Goal: Task Accomplishment & Management: Complete application form

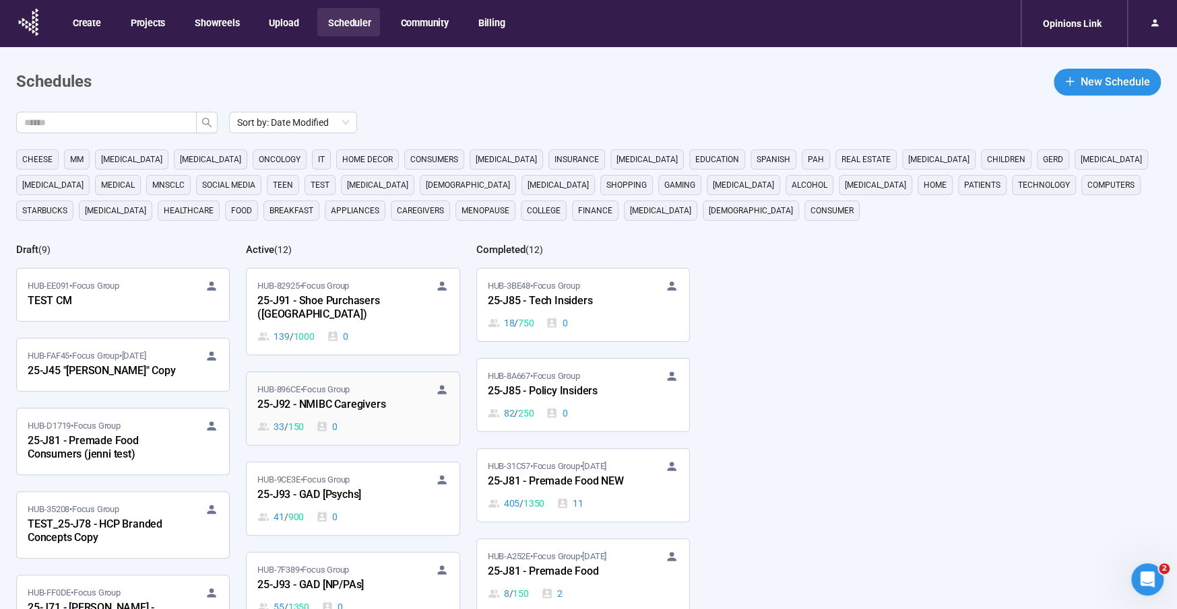
scroll to position [13, 0]
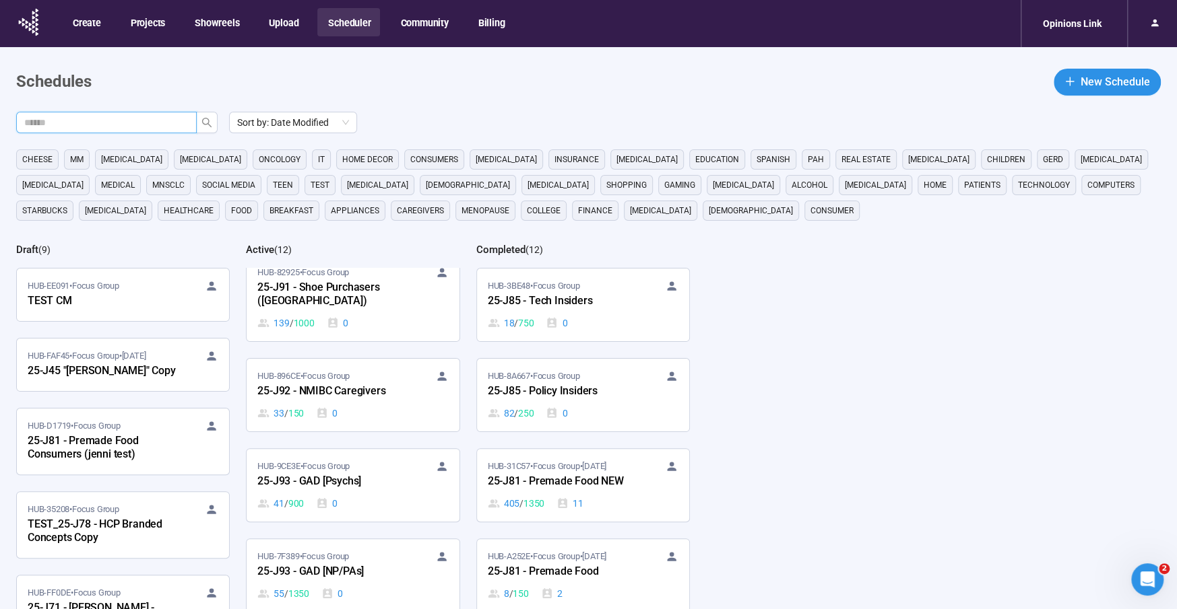
click at [75, 121] on input "text" at bounding box center [101, 122] width 154 height 15
type input "***"
click at [201, 119] on icon "search" at bounding box center [206, 122] width 11 height 11
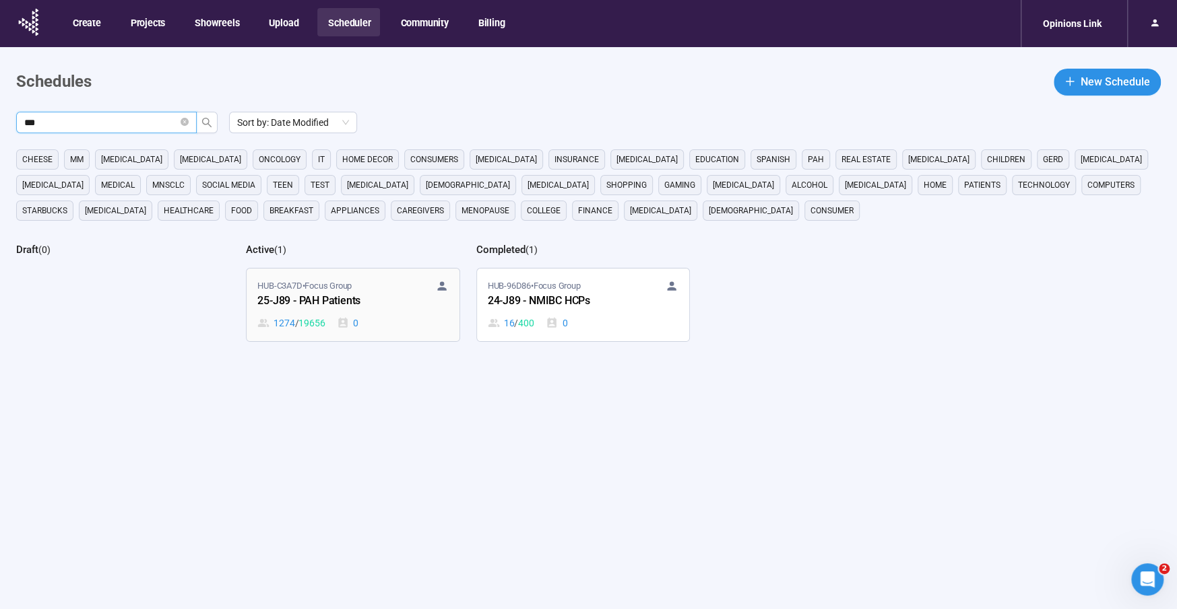
click at [352, 296] on div "25-J89 - PAH Patients" at bounding box center [331, 302] width 148 height 18
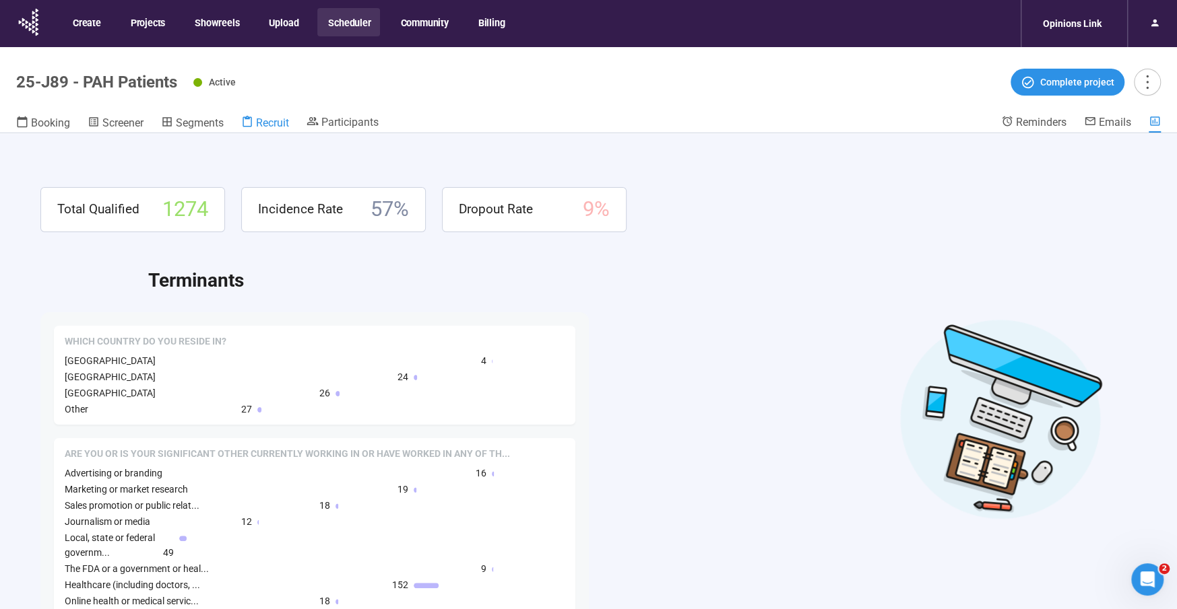
click at [270, 126] on span "Recruit" at bounding box center [272, 123] width 33 height 13
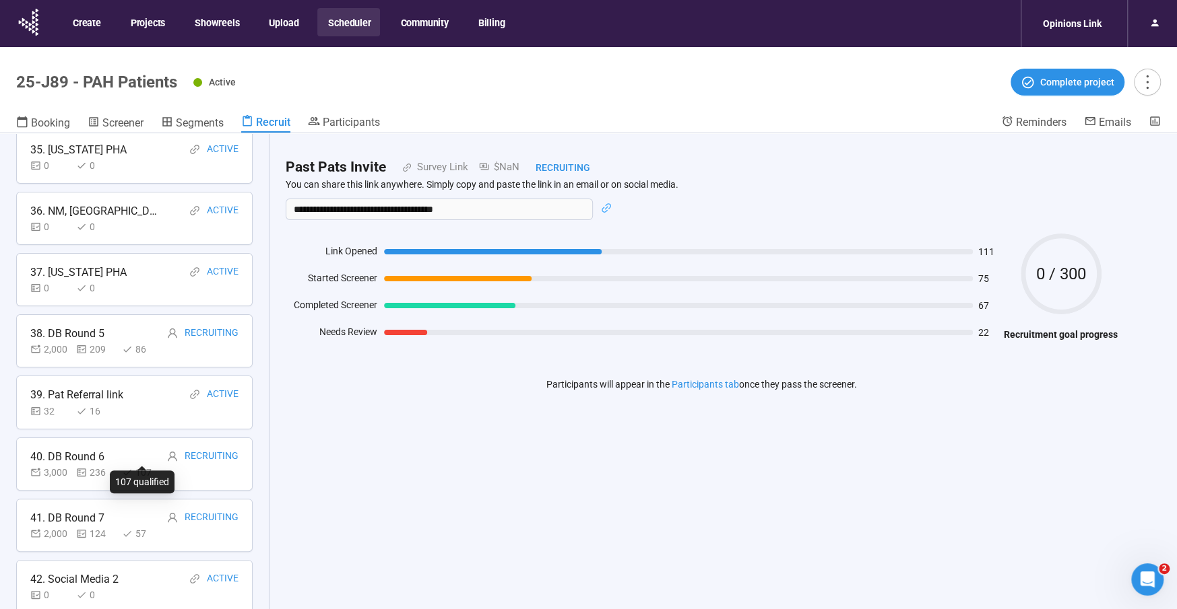
scroll to position [47, 0]
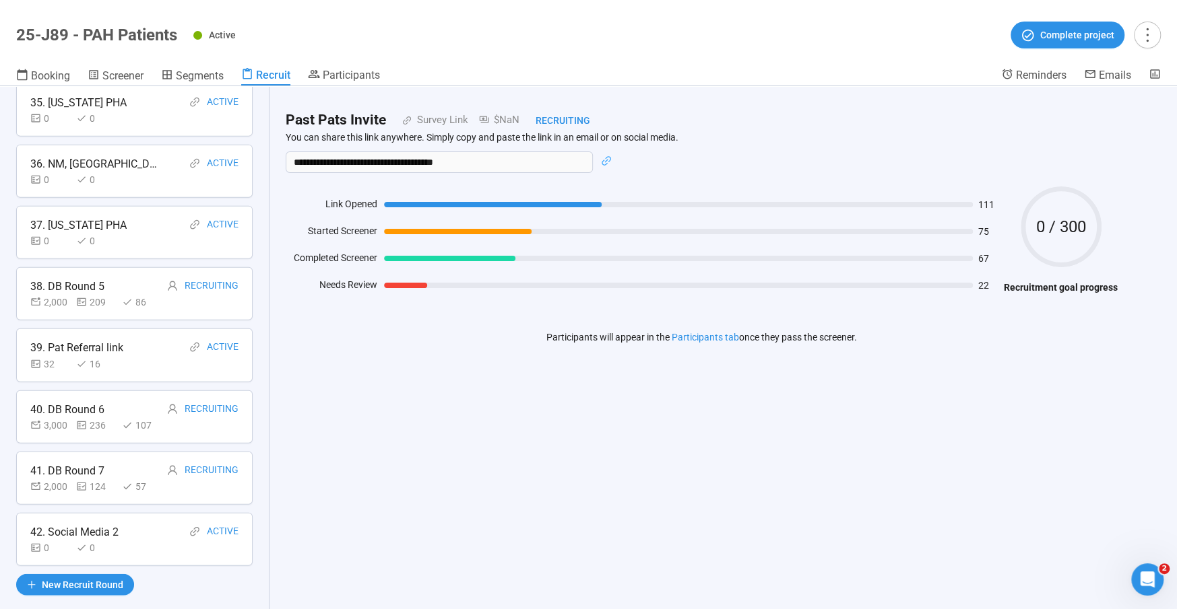
click at [81, 524] on div "42. Social Media 2" at bounding box center [74, 532] width 88 height 17
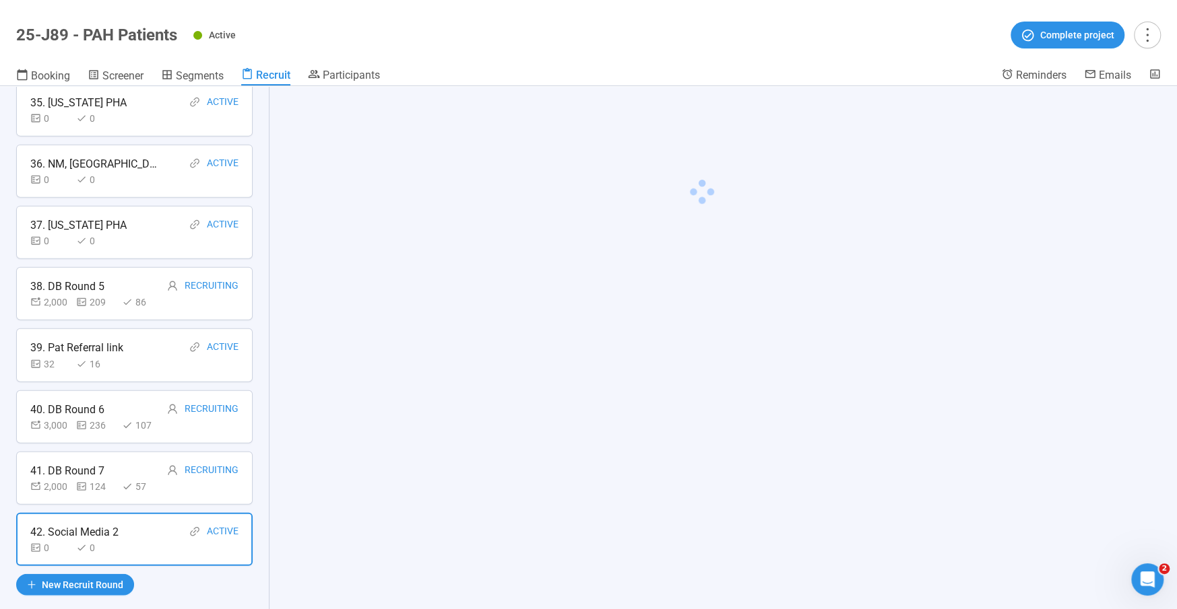
scroll to position [2173, 0]
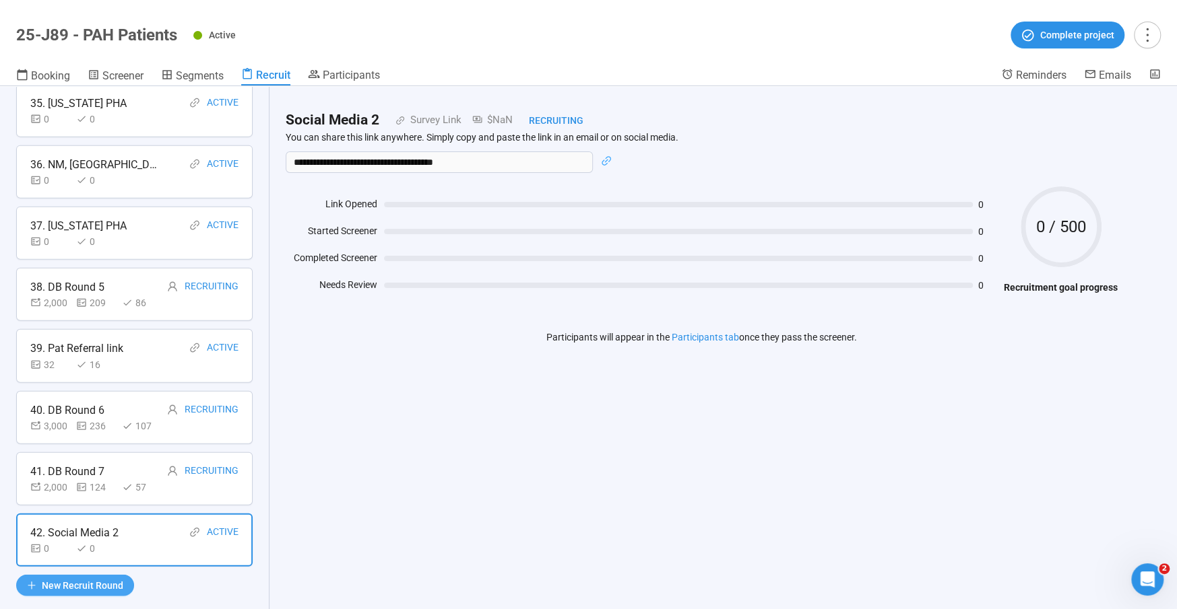
click at [44, 578] on span "New Recruit Round" at bounding box center [82, 585] width 81 height 15
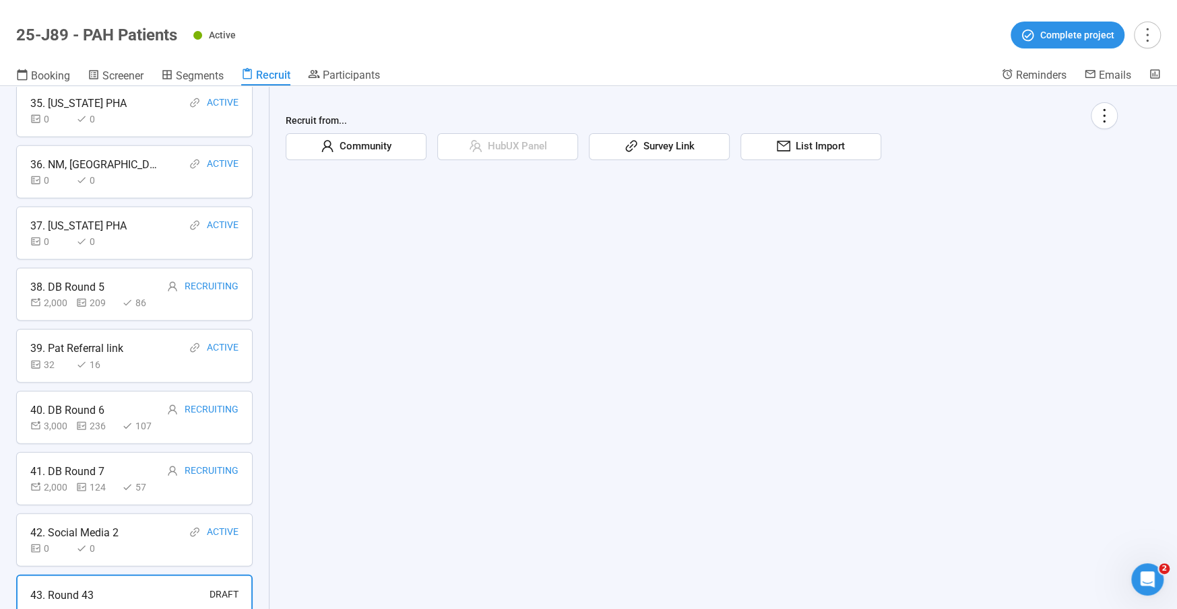
click at [370, 149] on span "Community" at bounding box center [362, 147] width 57 height 16
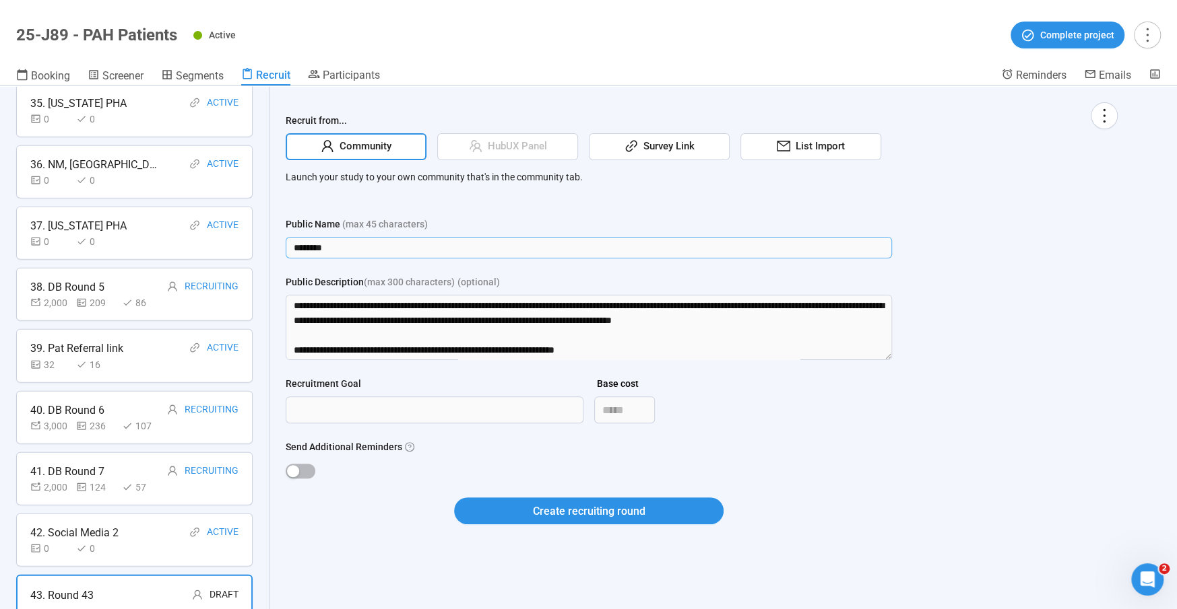
drag, startPoint x: 355, startPoint y: 251, endPoint x: 241, endPoint y: 238, distance: 114.5
click at [248, 246] on div "Recruit Recruit participants using different sources, recruitment goals, and in…" at bounding box center [588, 347] width 1177 height 523
type input "**********"
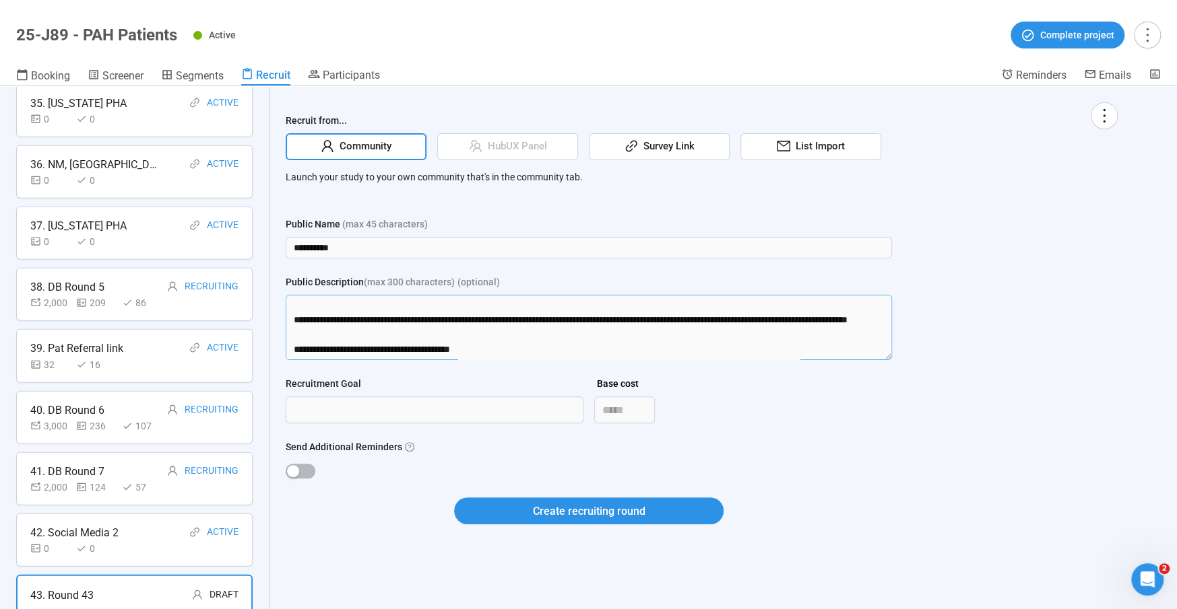
drag, startPoint x: 294, startPoint y: 301, endPoint x: 350, endPoint y: 495, distance: 202.0
click at [350, 495] on form "**********" at bounding box center [589, 379] width 606 height 324
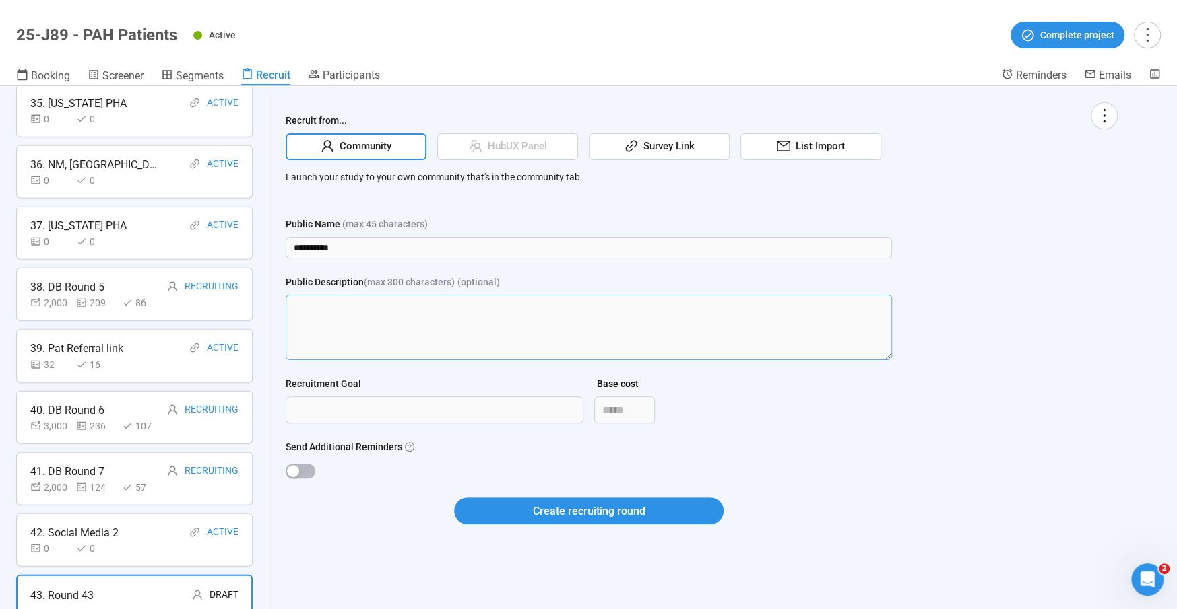
scroll to position [0, 0]
click at [372, 420] on input "Recruitment Goal" at bounding box center [434, 410] width 296 height 26
type input "****"
click at [306, 465] on span "button" at bounding box center [301, 471] width 30 height 15
click at [618, 519] on span "Create recruiting round" at bounding box center [589, 511] width 112 height 17
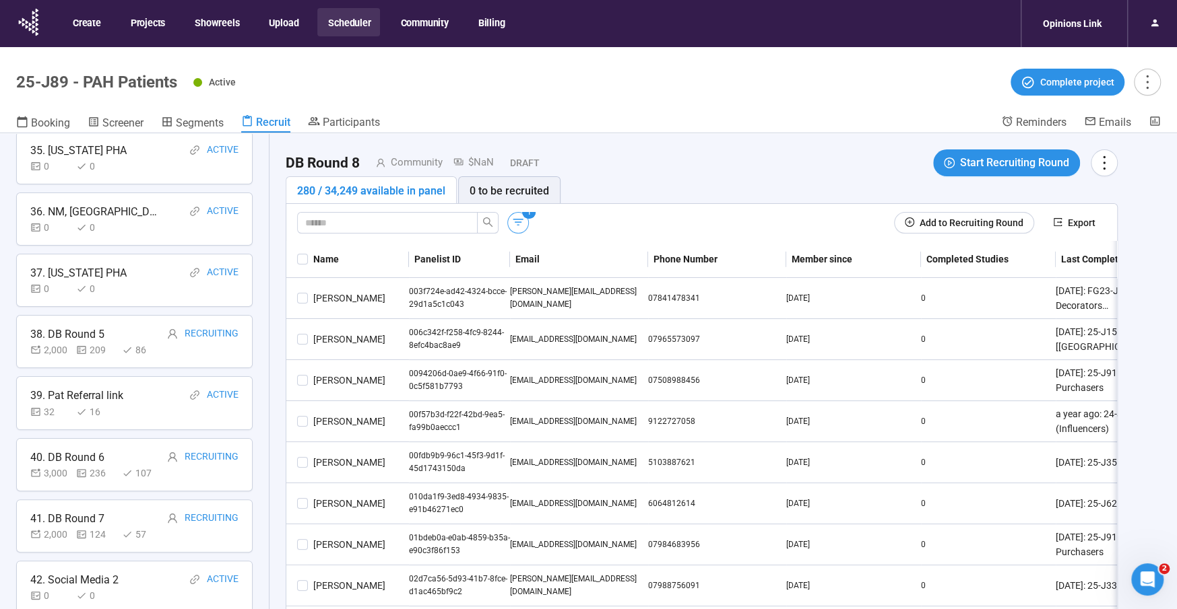
click at [519, 223] on icon "button" at bounding box center [517, 222] width 13 height 13
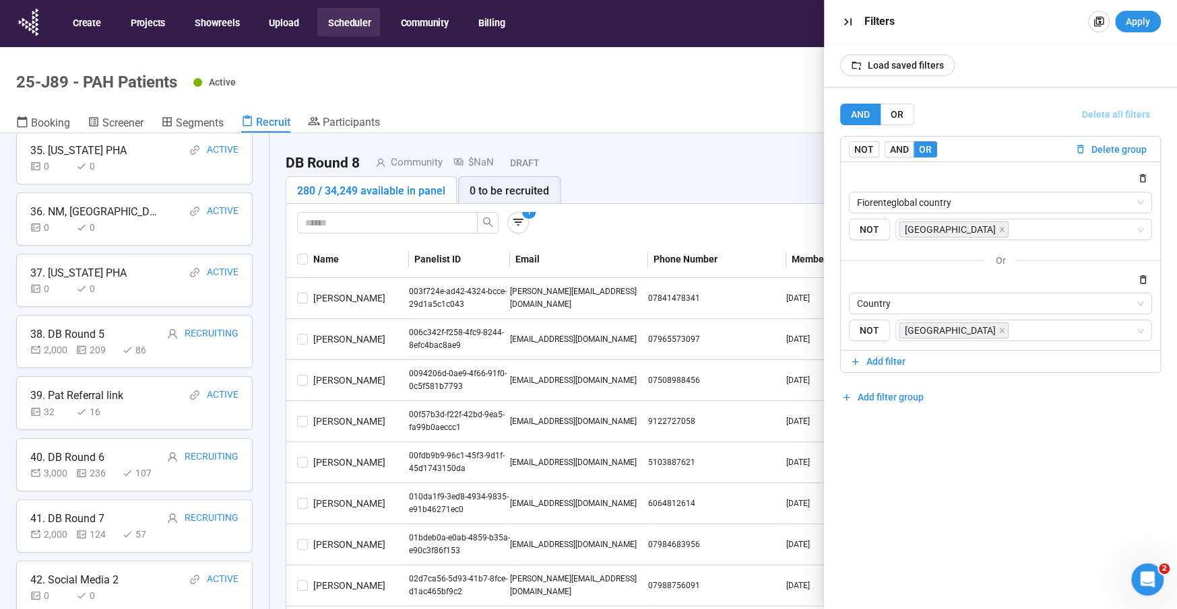
click at [1106, 112] on span "Delete all filters" at bounding box center [1116, 114] width 68 height 15
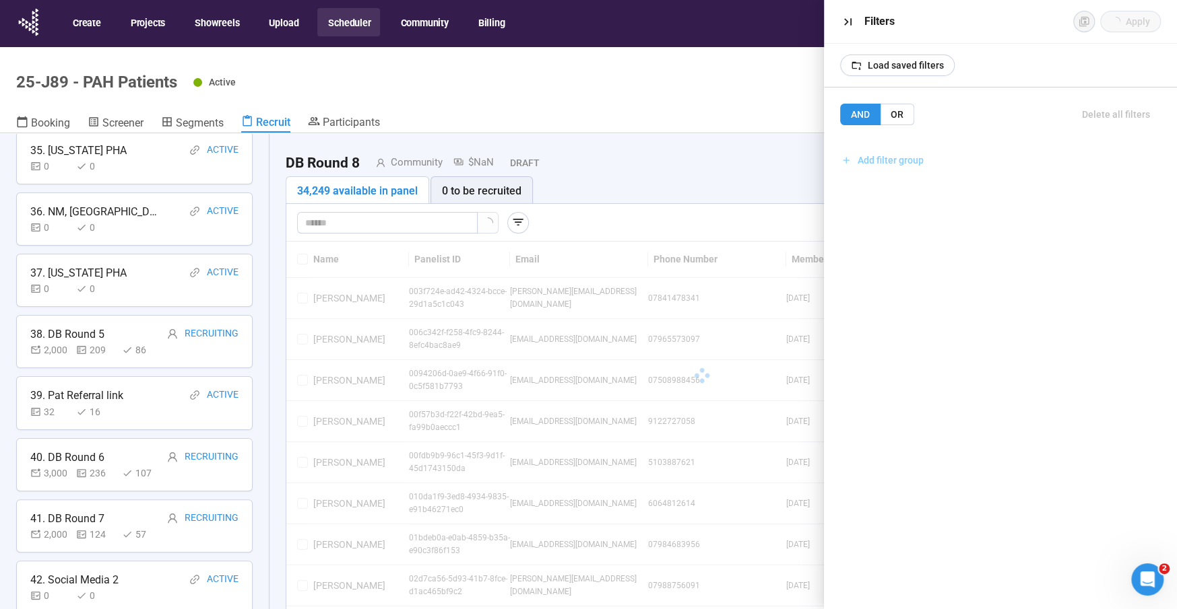
click at [896, 160] on span "Add filter group" at bounding box center [890, 160] width 66 height 15
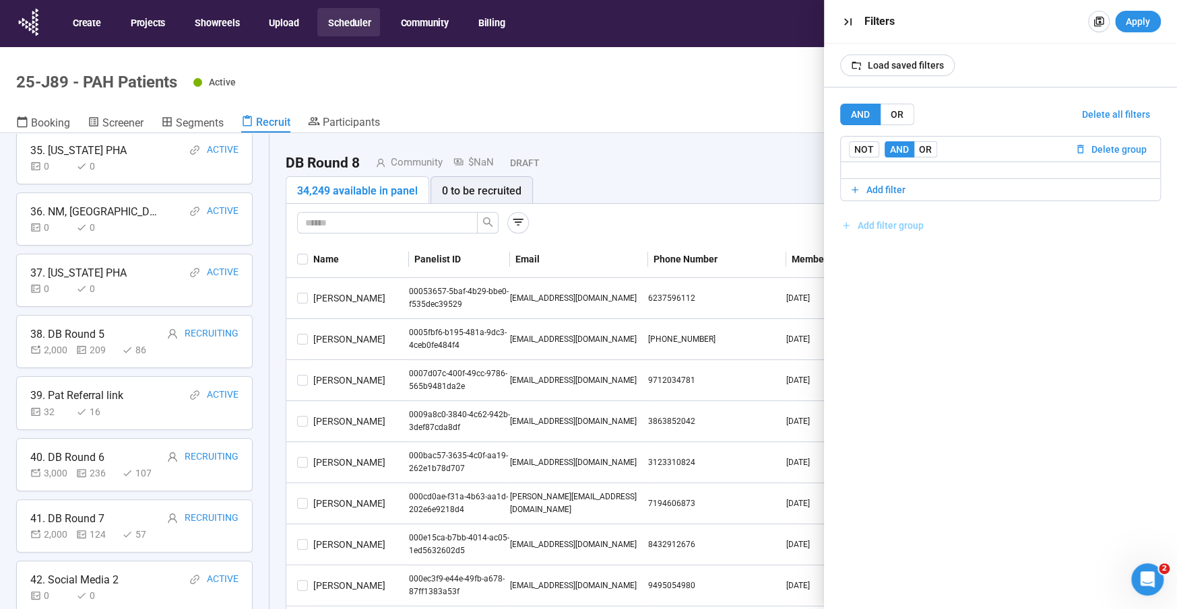
click at [886, 222] on span "Add filter group" at bounding box center [890, 225] width 66 height 15
click at [899, 189] on span "Add filter" at bounding box center [885, 190] width 39 height 15
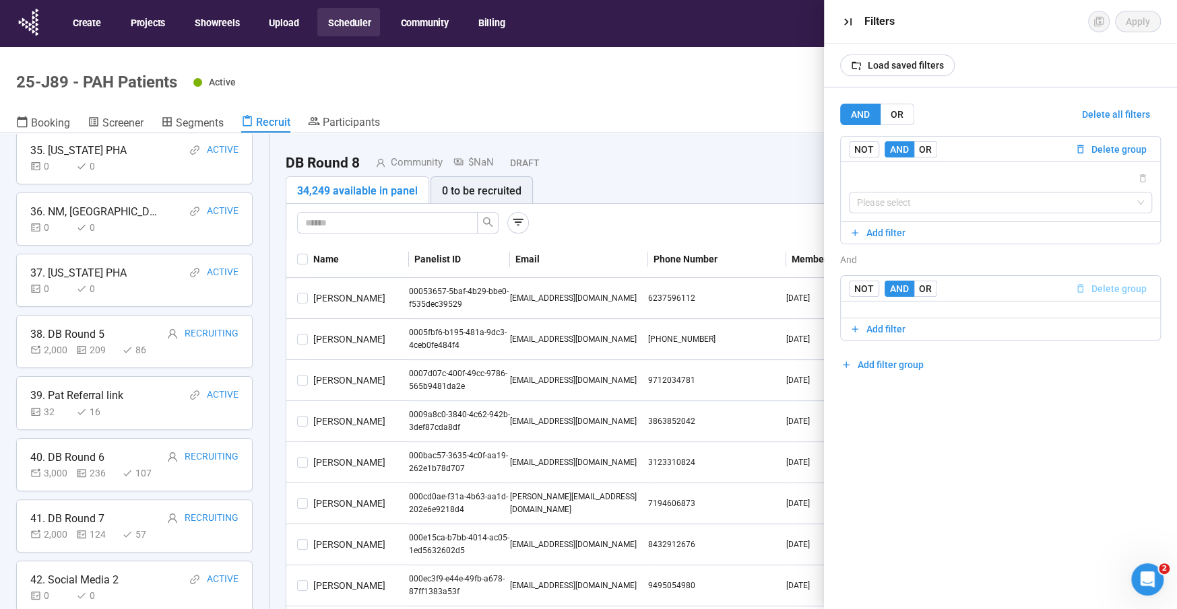
click at [1144, 287] on span "Delete group" at bounding box center [1118, 289] width 55 height 15
click at [890, 202] on input "search" at bounding box center [1000, 203] width 287 height 20
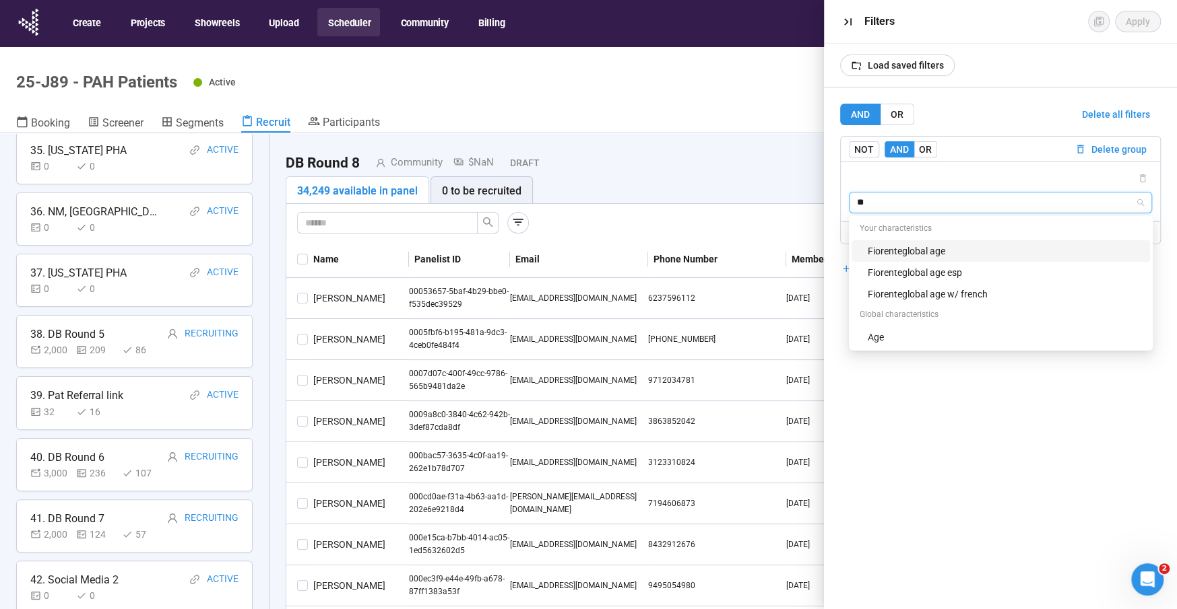
type input "***"
click at [884, 335] on div "Age" at bounding box center [1004, 337] width 274 height 15
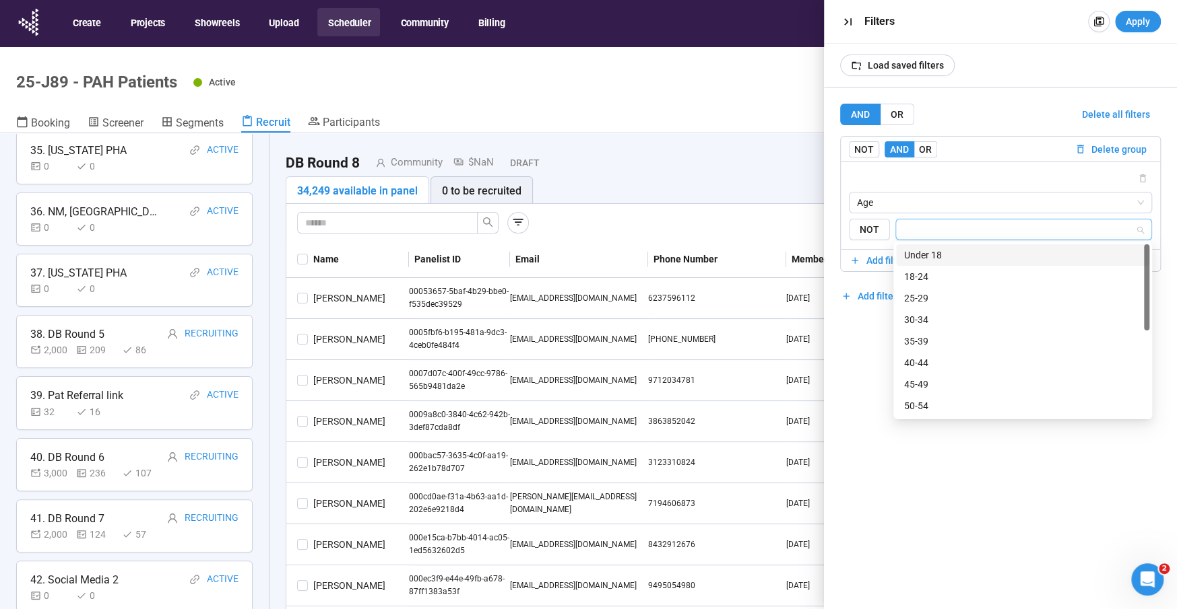
click at [929, 224] on input "search" at bounding box center [1019, 230] width 231 height 16
click at [914, 321] on div "30-34" at bounding box center [1022, 319] width 237 height 15
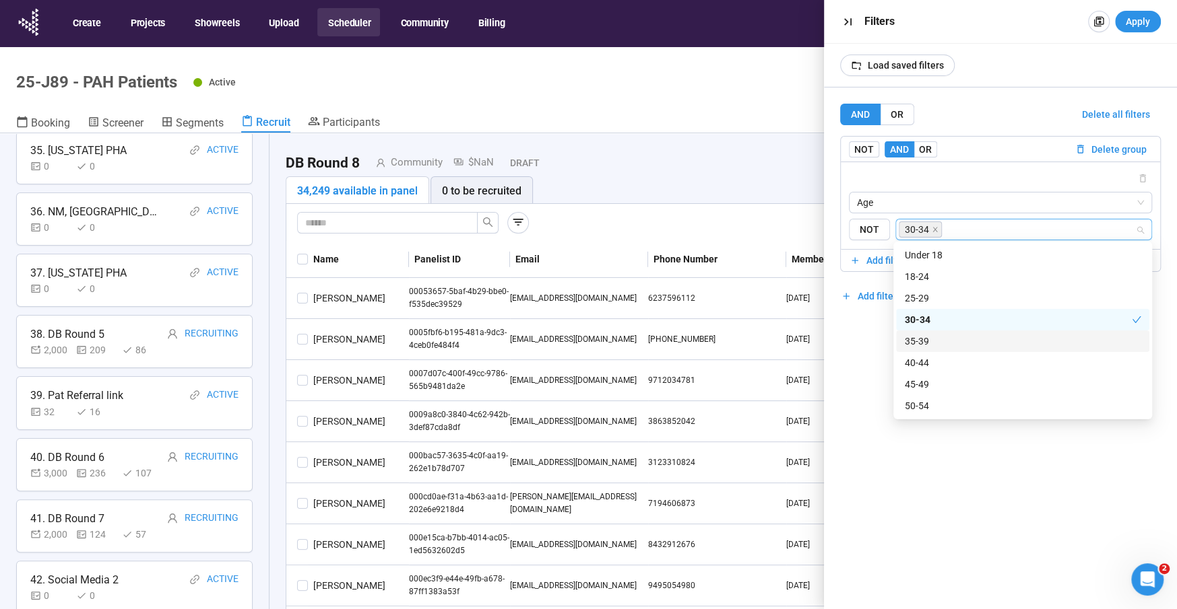
click at [917, 340] on div "35-39" at bounding box center [1022, 341] width 237 height 15
click at [917, 358] on div "40-44" at bounding box center [1022, 363] width 237 height 15
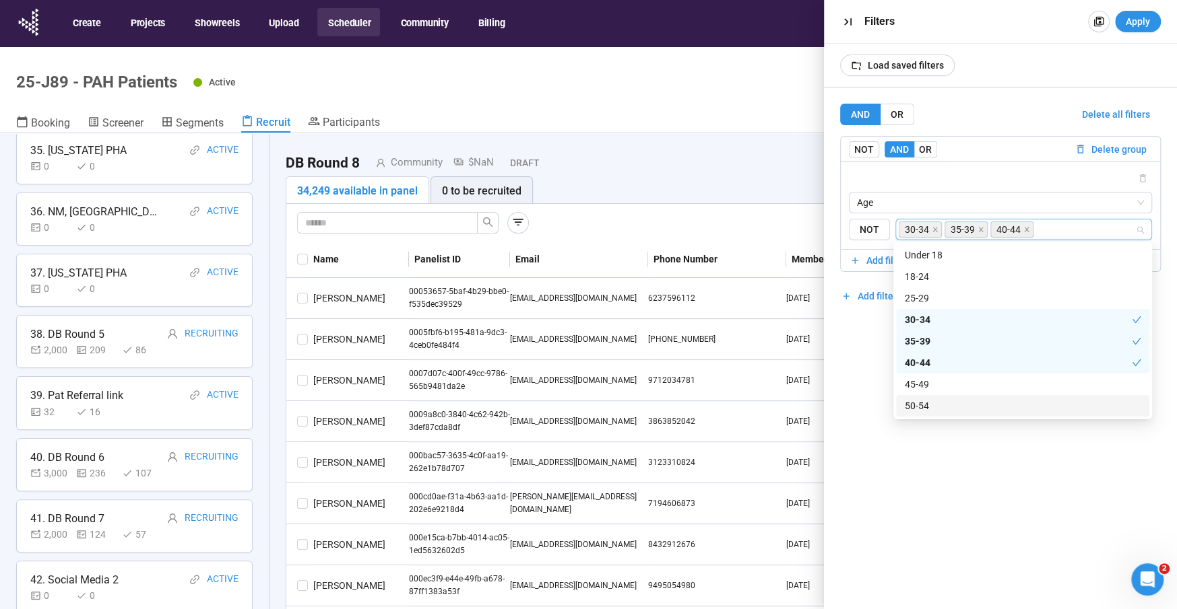
click at [902, 516] on div "AND OR Delete all filters NOT AND OR Delete group Age {"type":"RESPONSE","chara…" at bounding box center [1000, 349] width 353 height 522
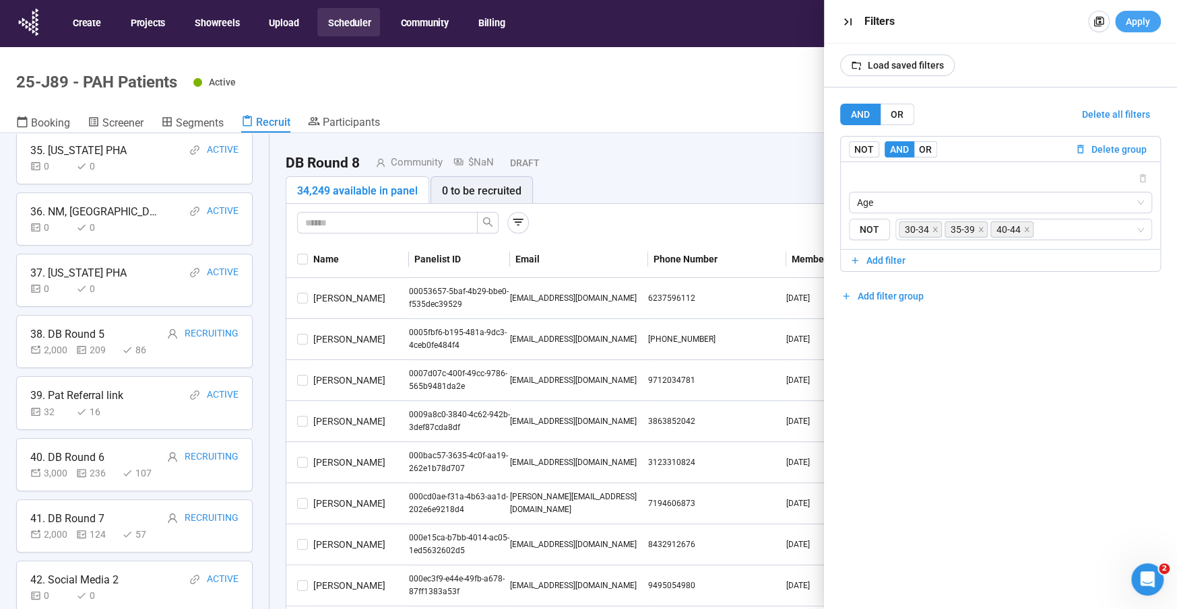
click at [1133, 19] on span "Apply" at bounding box center [1137, 21] width 24 height 15
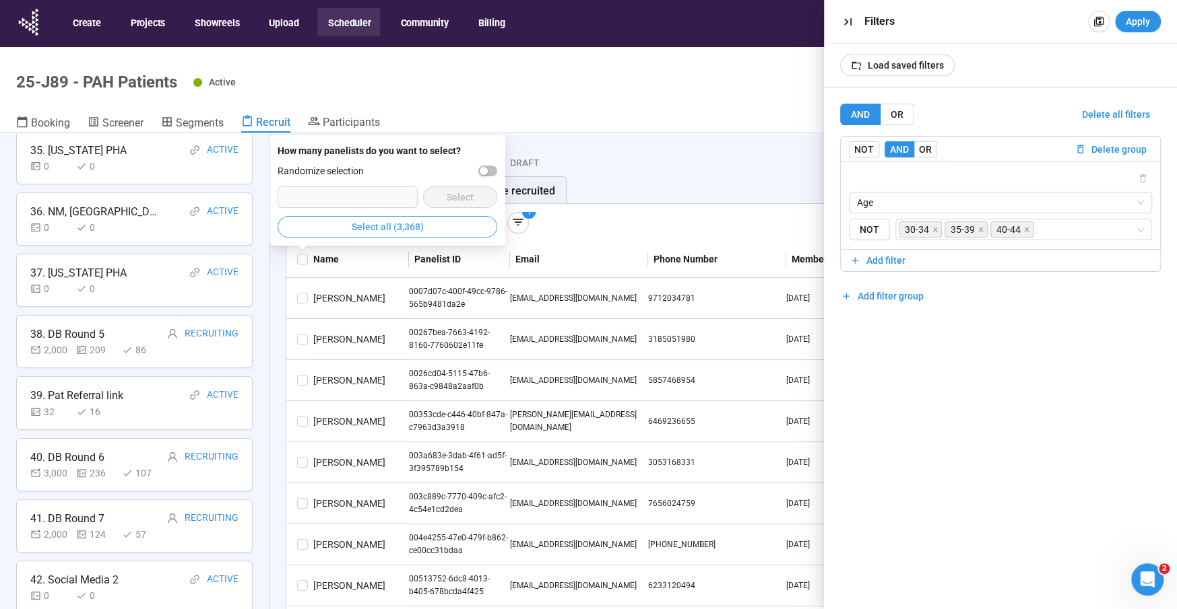
click at [409, 227] on span "Select all (3,368)" at bounding box center [388, 227] width 72 height 15
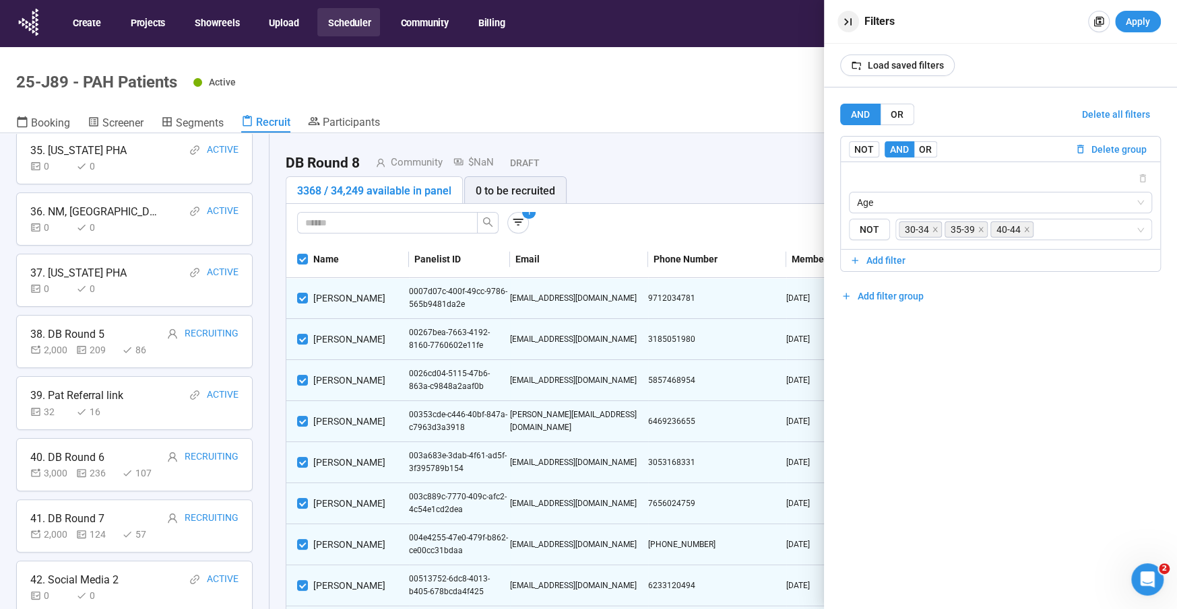
click at [845, 17] on icon "button" at bounding box center [847, 22] width 14 height 14
click at [850, 22] on icon "button" at bounding box center [847, 22] width 14 height 14
click at [748, 155] on div "DB Round 8 Community $NaN Draft Start Recruiting Round" at bounding box center [702, 163] width 832 height 27
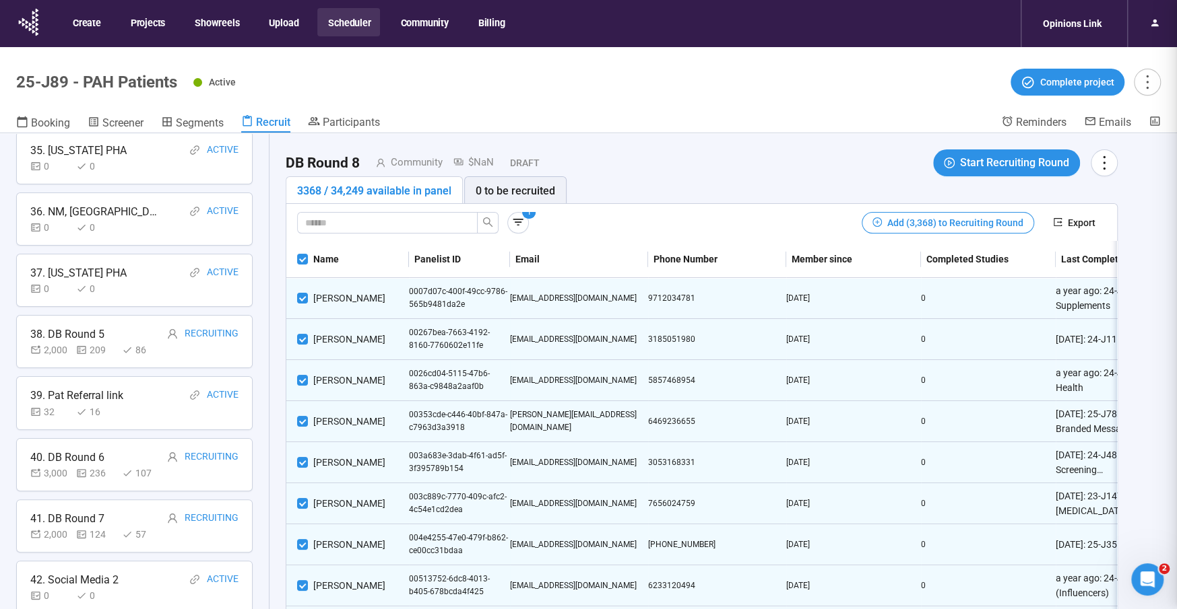
click at [950, 223] on span "Add (3,368) to Recruiting Round" at bounding box center [955, 223] width 136 height 15
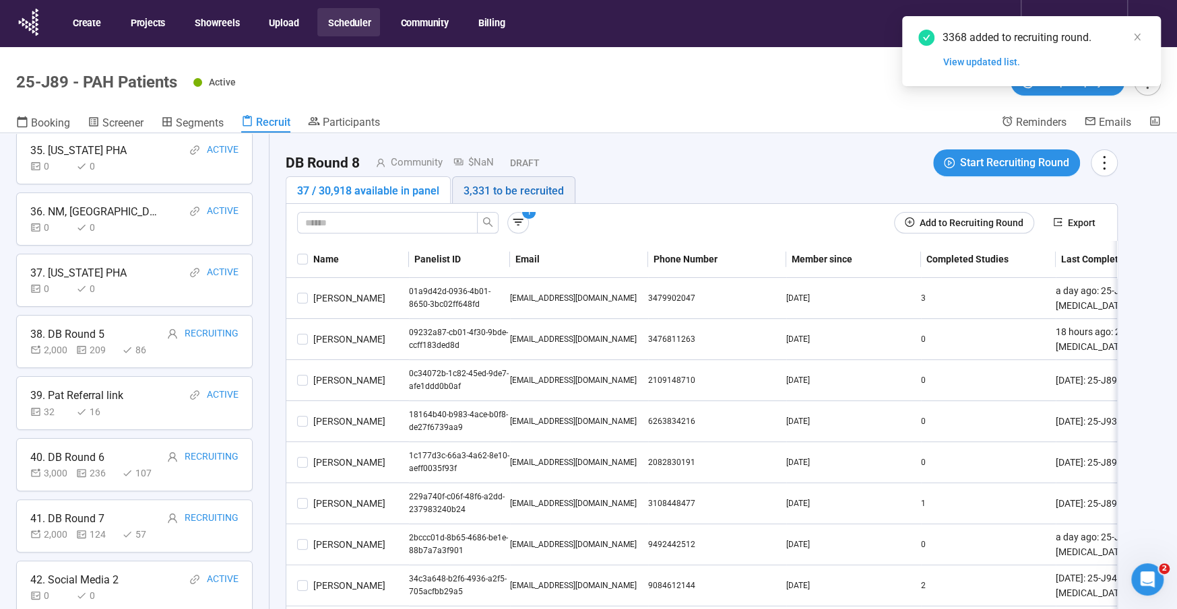
click at [521, 191] on div "3,331 to be recruited" at bounding box center [513, 191] width 100 height 17
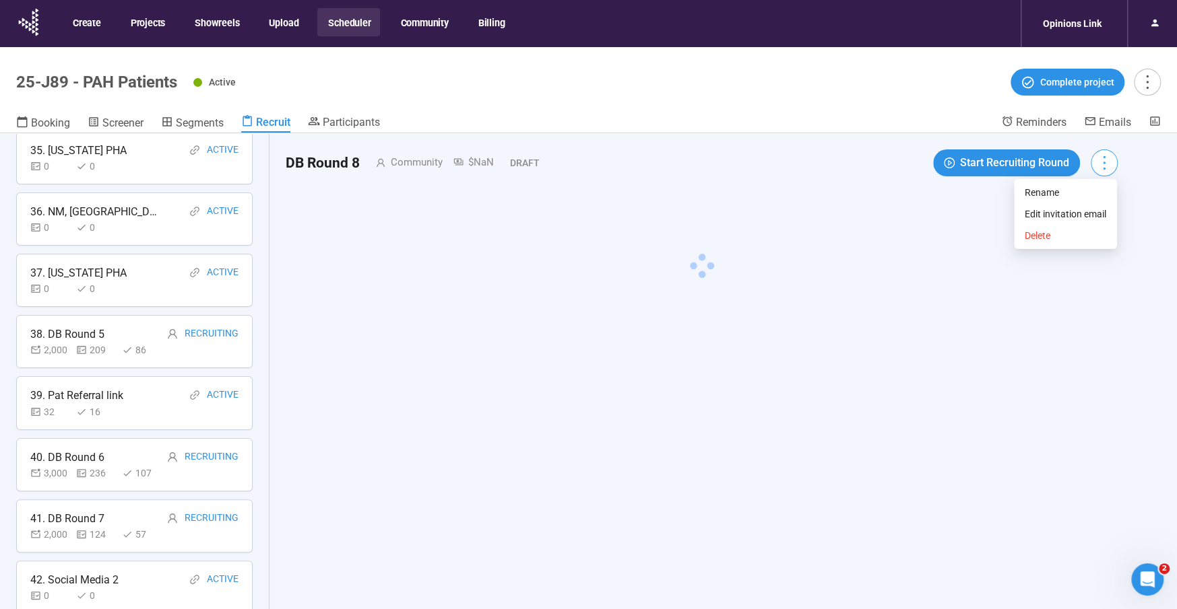
click at [1103, 165] on icon "more" at bounding box center [1103, 163] width 18 height 18
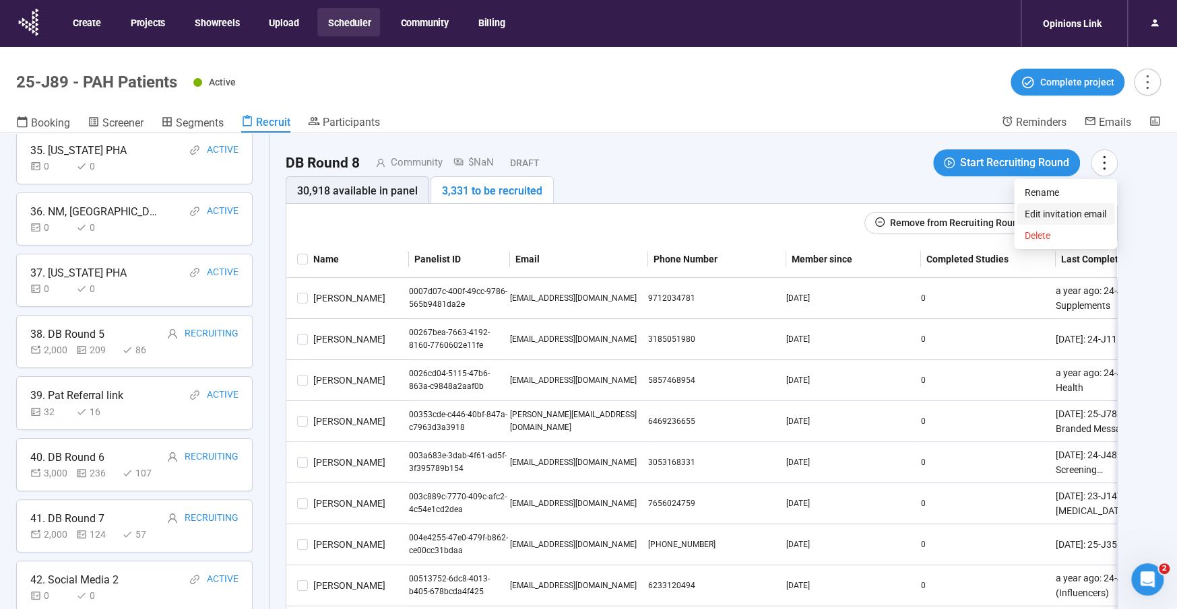
click at [1092, 213] on span "Edit invitation email" at bounding box center [1064, 214] width 81 height 15
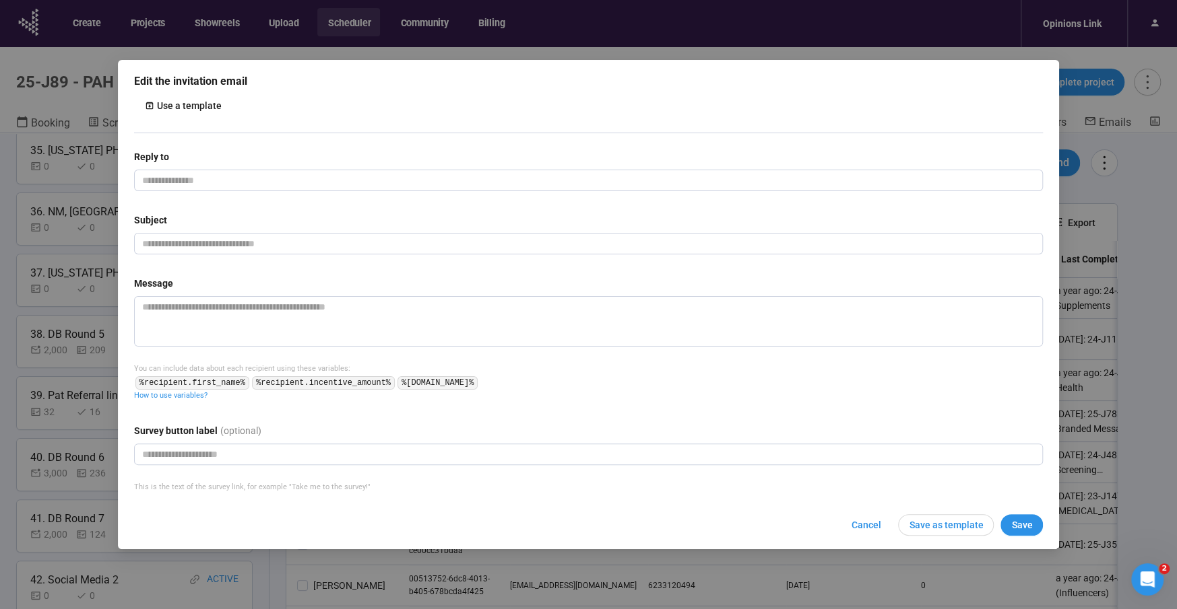
click at [174, 101] on div "Use a template" at bounding box center [189, 105] width 65 height 15
click at [476, 135] on div "Select a template Template Select a template Cancel Select template" at bounding box center [588, 304] width 1177 height 609
click at [186, 107] on div "Use a template" at bounding box center [189, 105] width 65 height 15
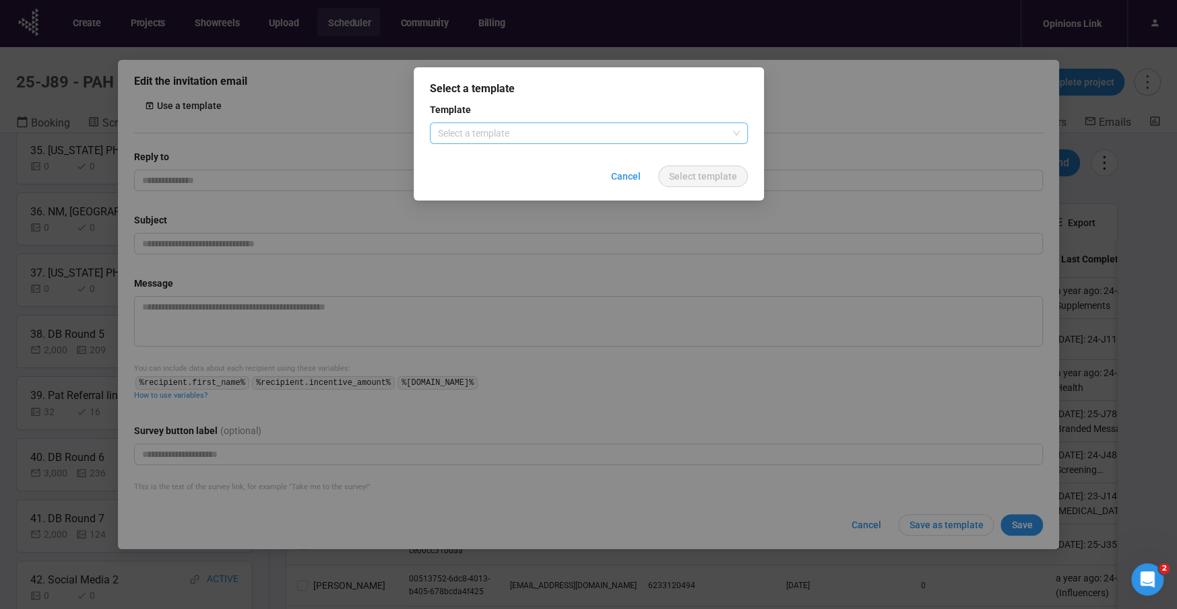
click at [473, 131] on input "search" at bounding box center [589, 133] width 302 height 20
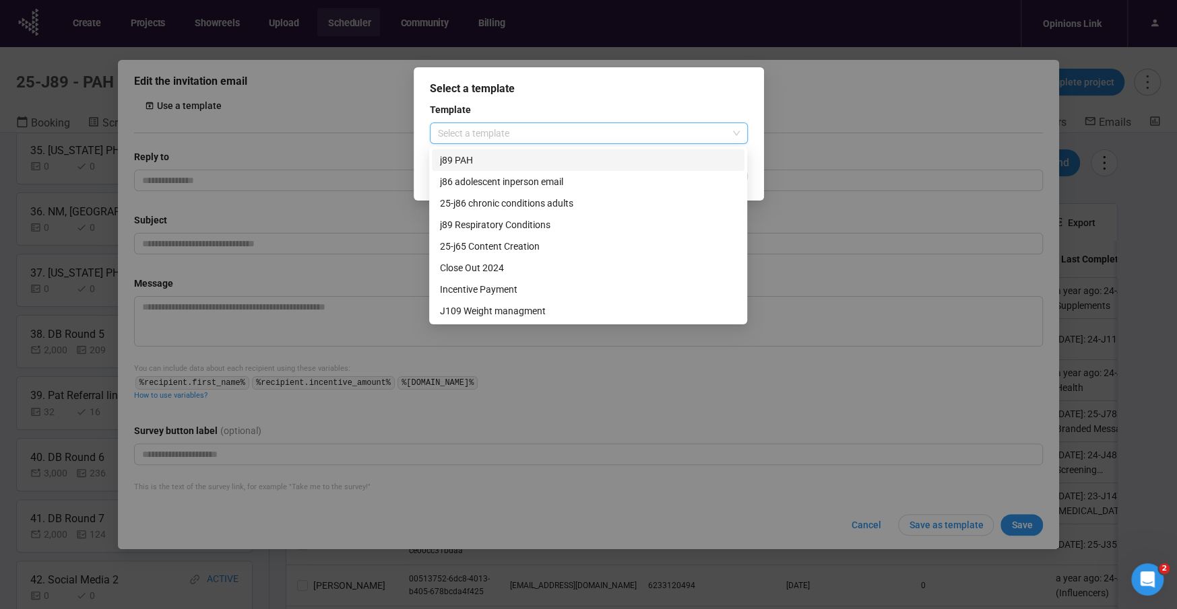
click at [460, 158] on div "j89 PAH" at bounding box center [588, 160] width 296 height 15
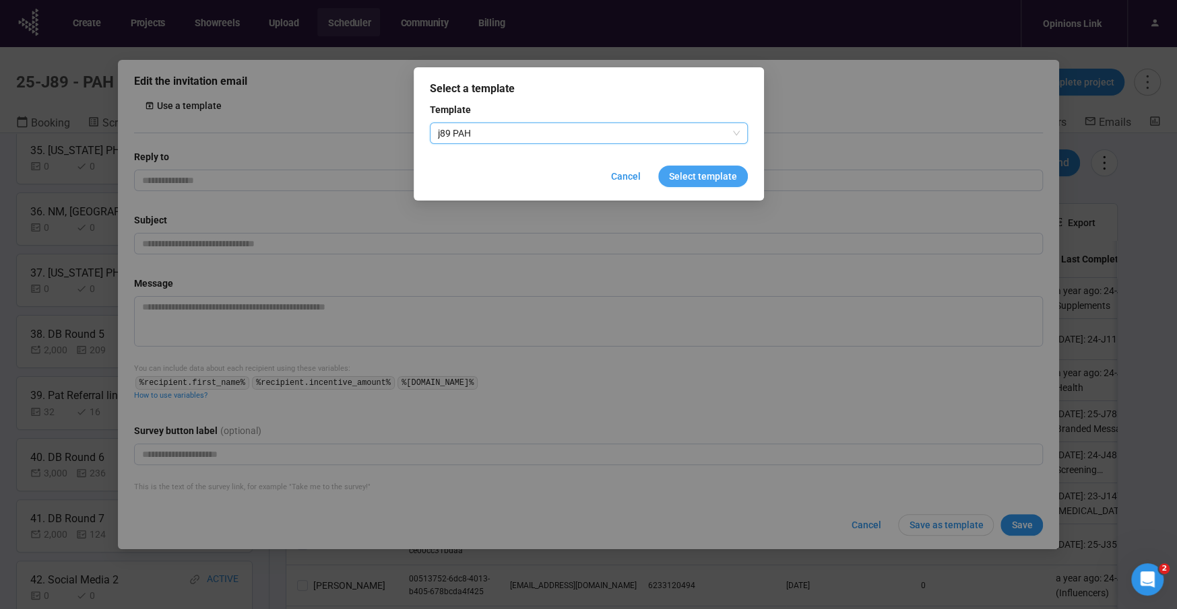
drag, startPoint x: 708, startPoint y: 171, endPoint x: 715, endPoint y: 172, distance: 7.4
click at [714, 172] on span "Select template" at bounding box center [703, 176] width 68 height 15
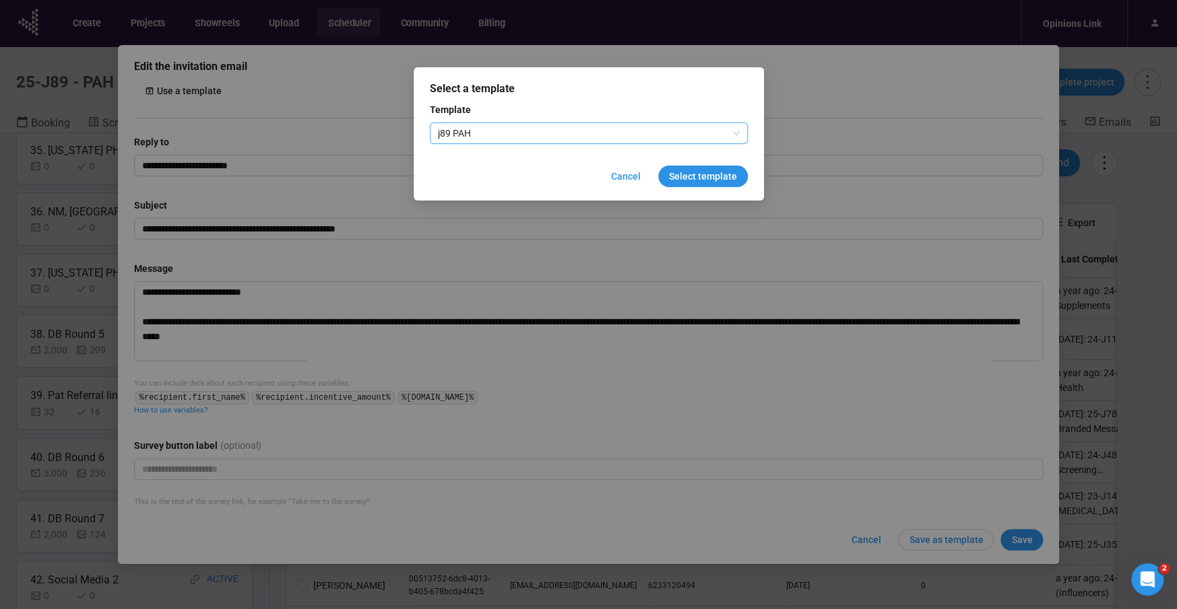
type input "**********"
type textarea "**********"
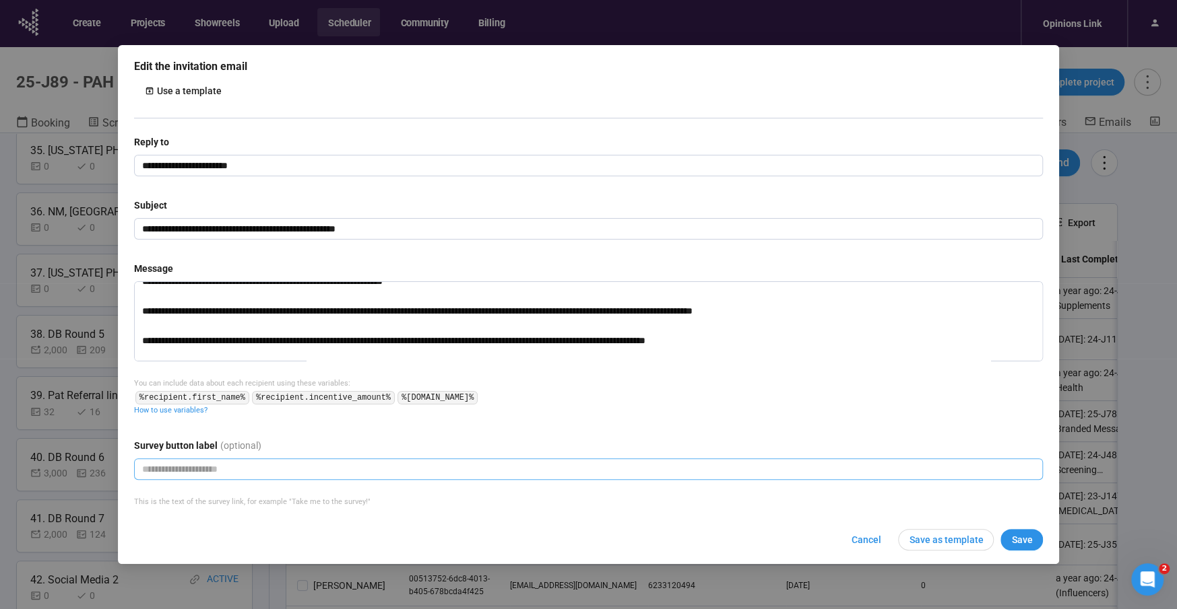
scroll to position [242, 0]
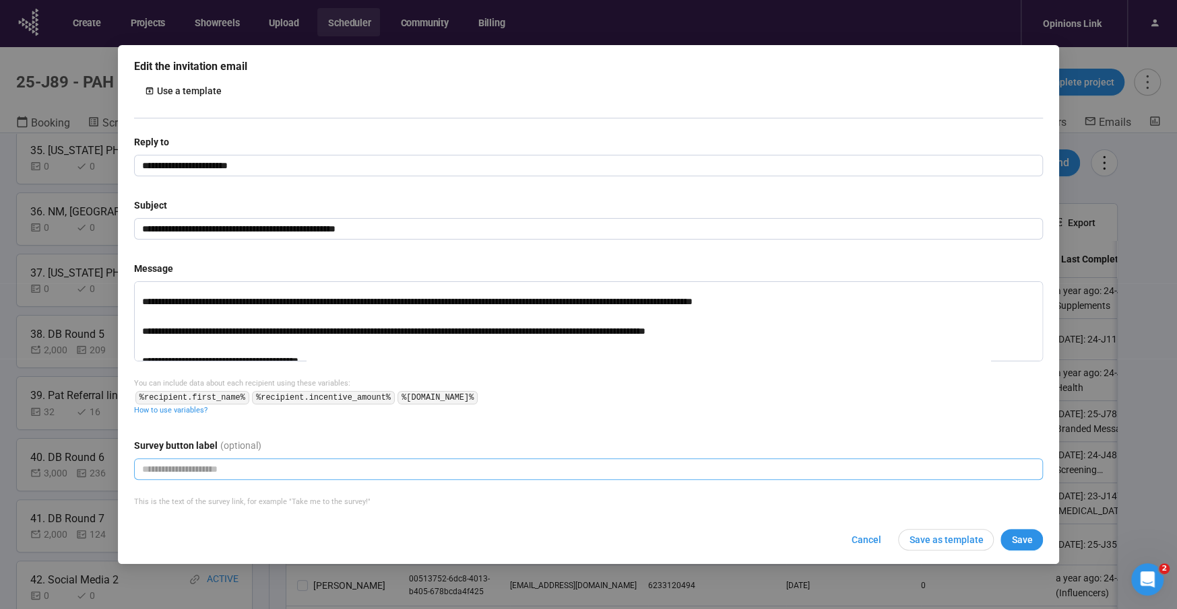
click at [271, 473] on input "text" at bounding box center [588, 470] width 909 height 22
type input "**********"
click at [1022, 537] on span "Save" at bounding box center [1021, 540] width 21 height 15
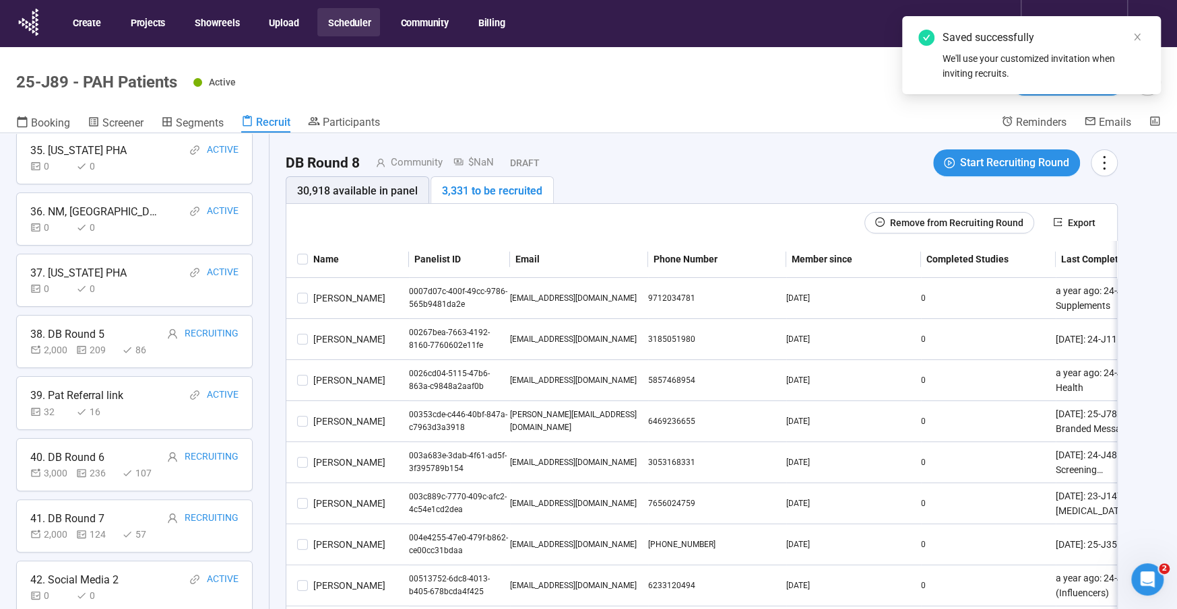
click at [999, 164] on span "Start Recruiting Round" at bounding box center [1014, 162] width 109 height 17
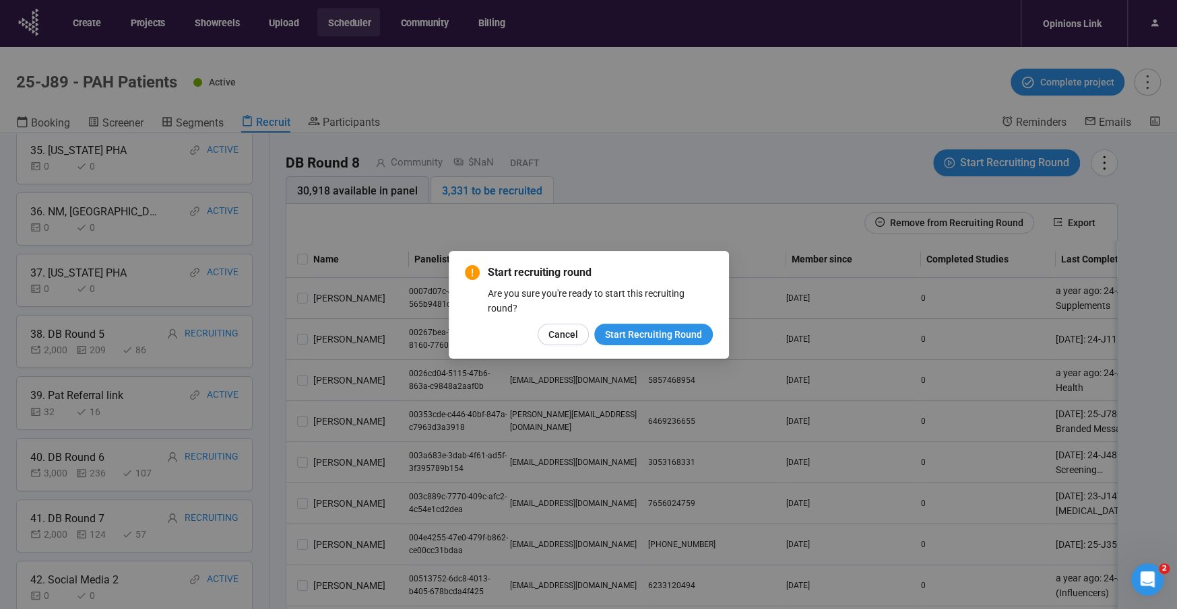
click at [671, 337] on span "Start Recruiting Round" at bounding box center [653, 334] width 97 height 15
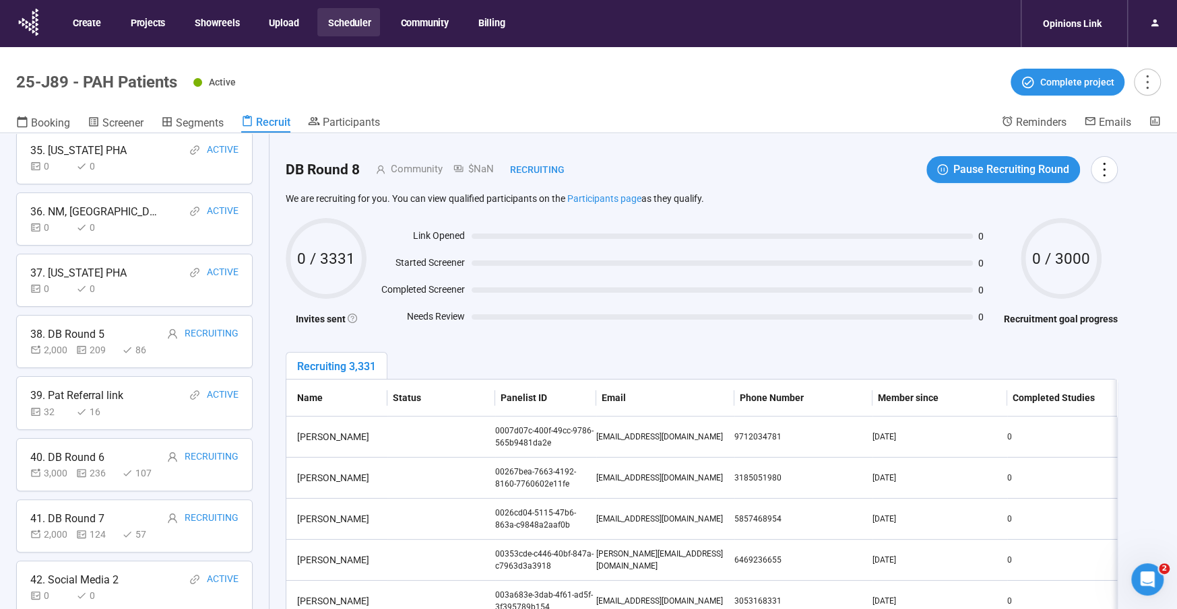
click at [284, 123] on span "Recruit" at bounding box center [273, 122] width 34 height 13
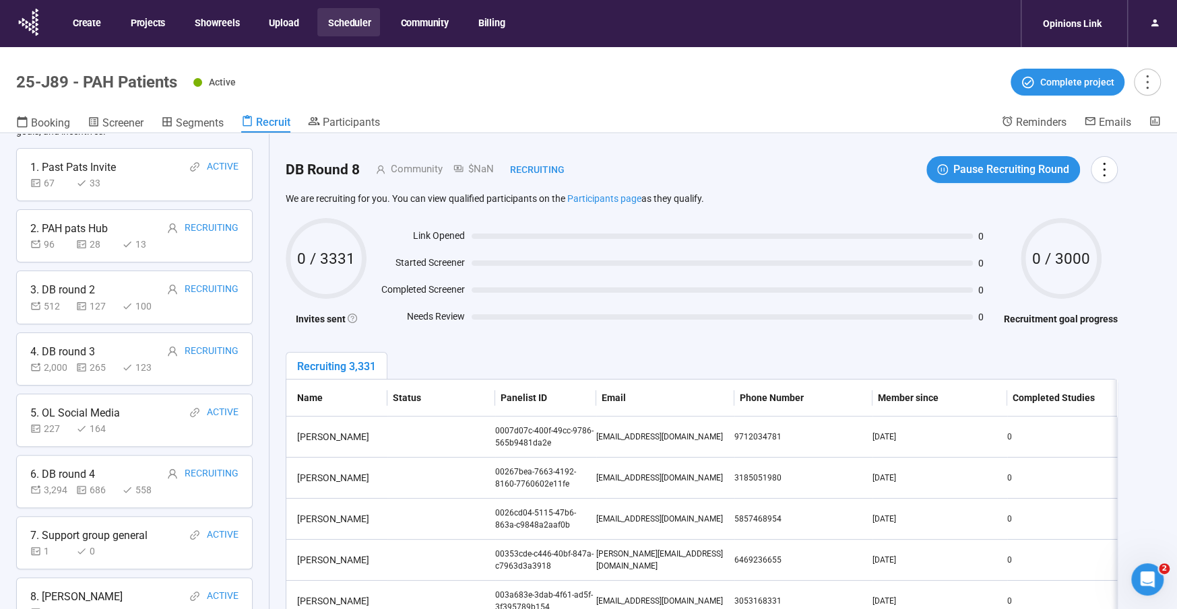
scroll to position [0, 0]
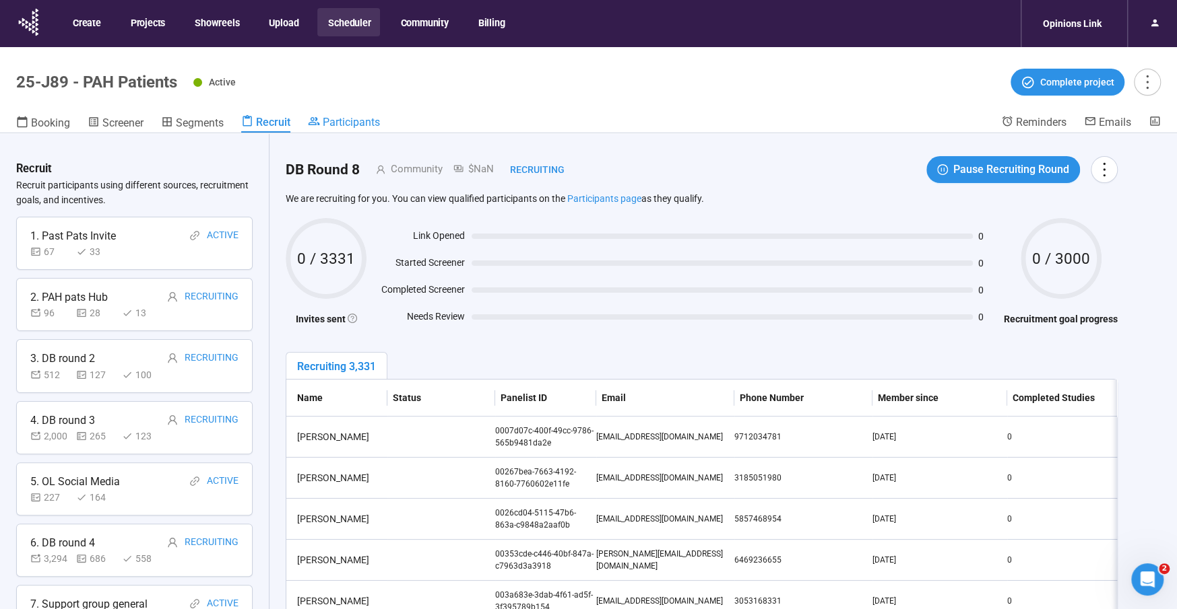
click at [358, 118] on span "Participants" at bounding box center [351, 122] width 57 height 13
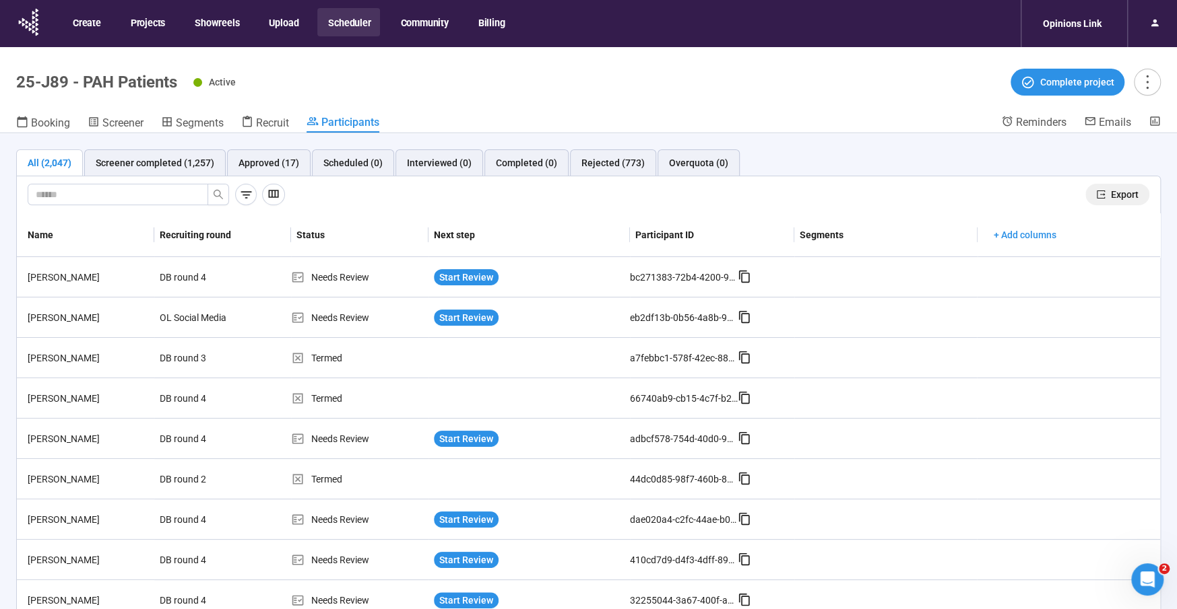
click at [1138, 191] on button "Export" at bounding box center [1117, 195] width 64 height 22
click at [343, 21] on button "Scheduler" at bounding box center [348, 22] width 63 height 28
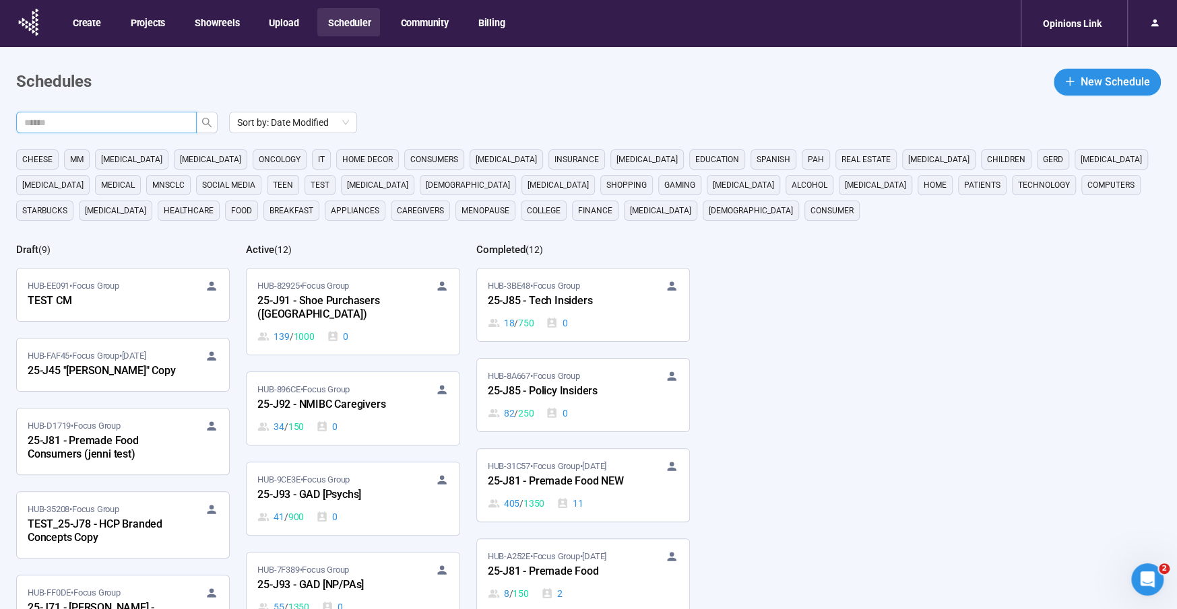
click at [146, 121] on input "text" at bounding box center [101, 122] width 154 height 15
click at [204, 123] on icon "search" at bounding box center [206, 122] width 9 height 9
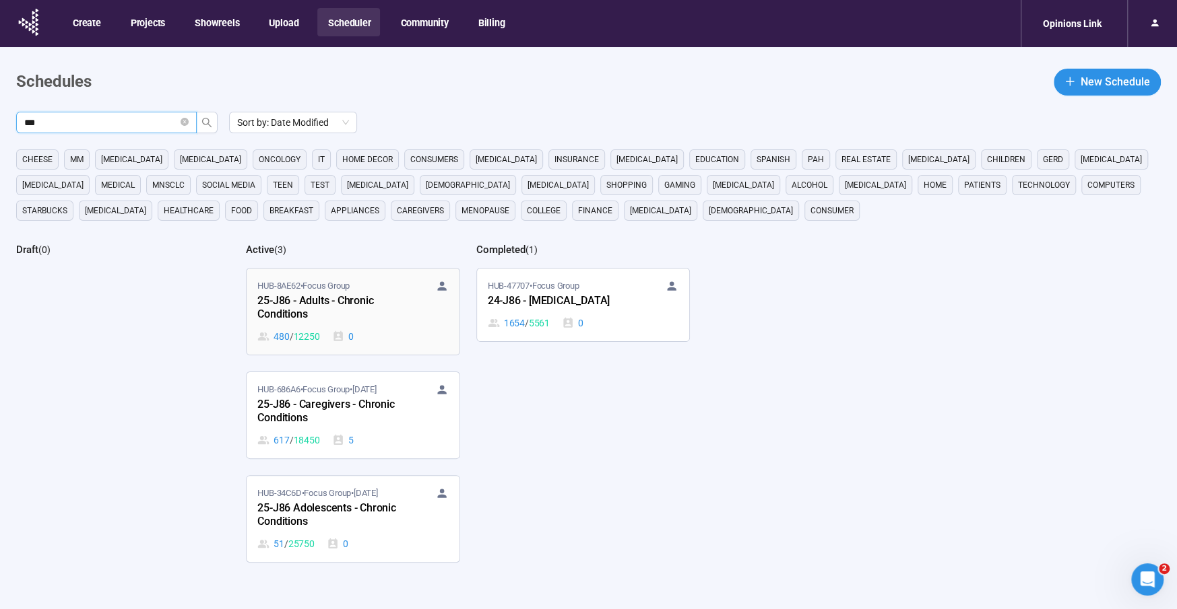
type input "***"
click at [310, 303] on div "25-J86 - Adults - Chronic Conditions" at bounding box center [331, 308] width 148 height 31
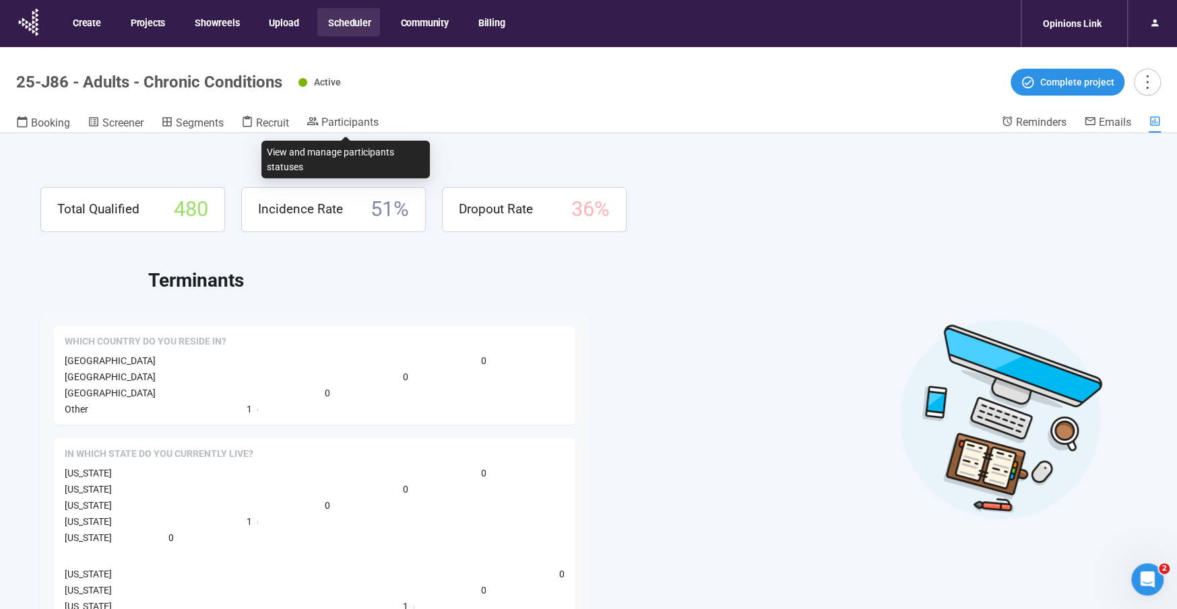
click at [343, 113] on header "25-J86 - Adults - Chronic Conditions Active Complete project Booking Screener S…" at bounding box center [588, 90] width 1177 height 86
click at [343, 121] on span "Participants" at bounding box center [349, 122] width 57 height 13
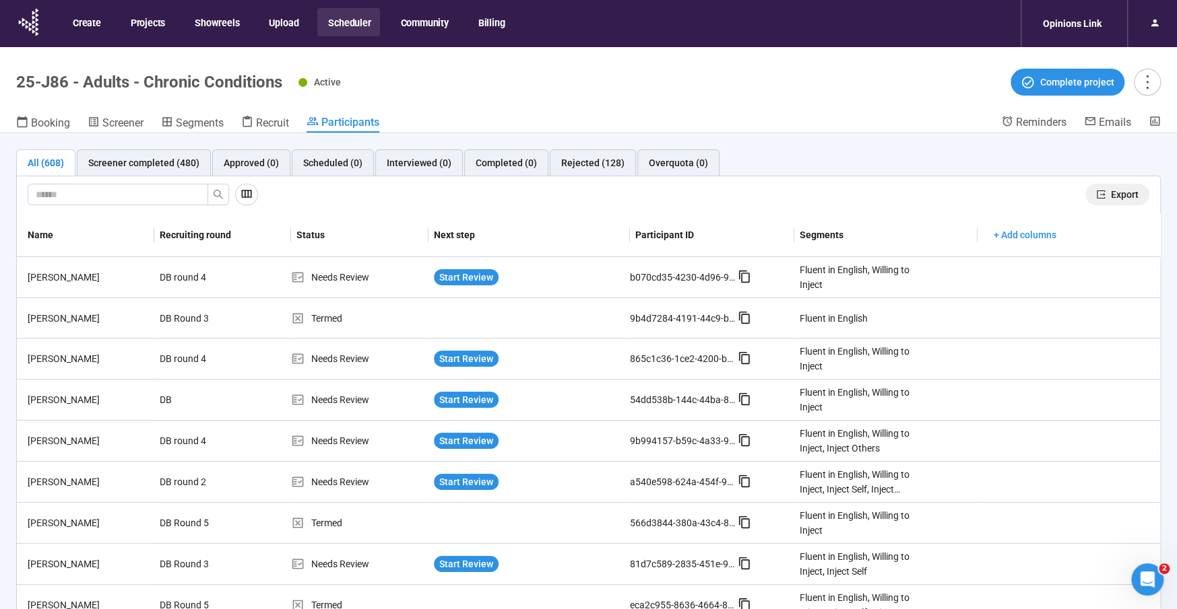
click at [1114, 189] on span "Export" at bounding box center [1125, 194] width 28 height 15
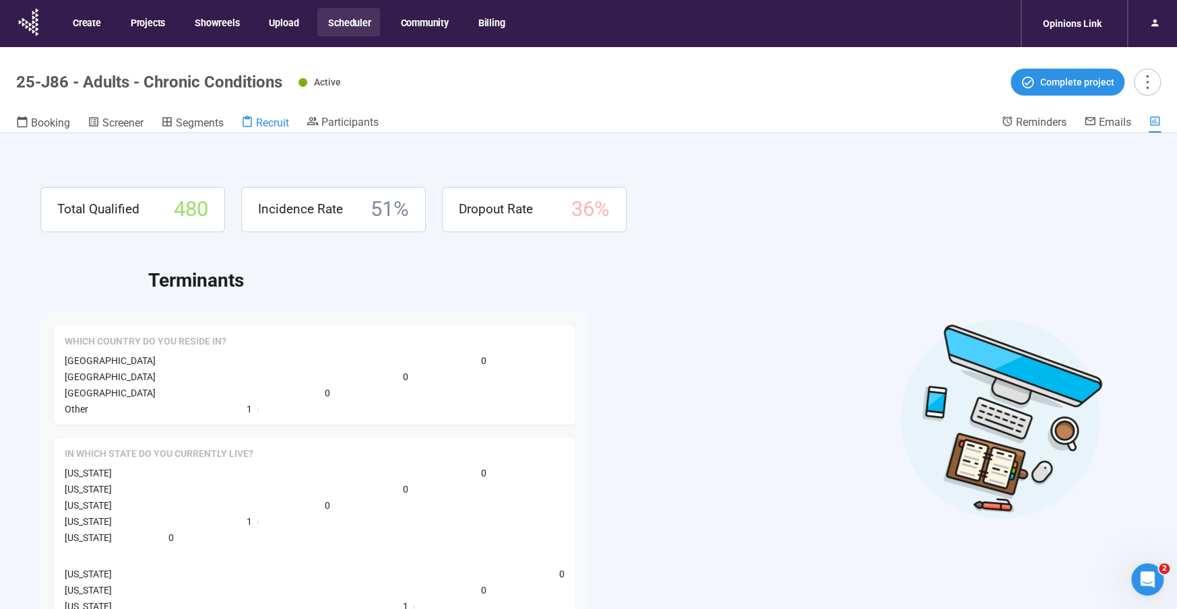
click at [277, 123] on span "Recruit" at bounding box center [272, 123] width 33 height 13
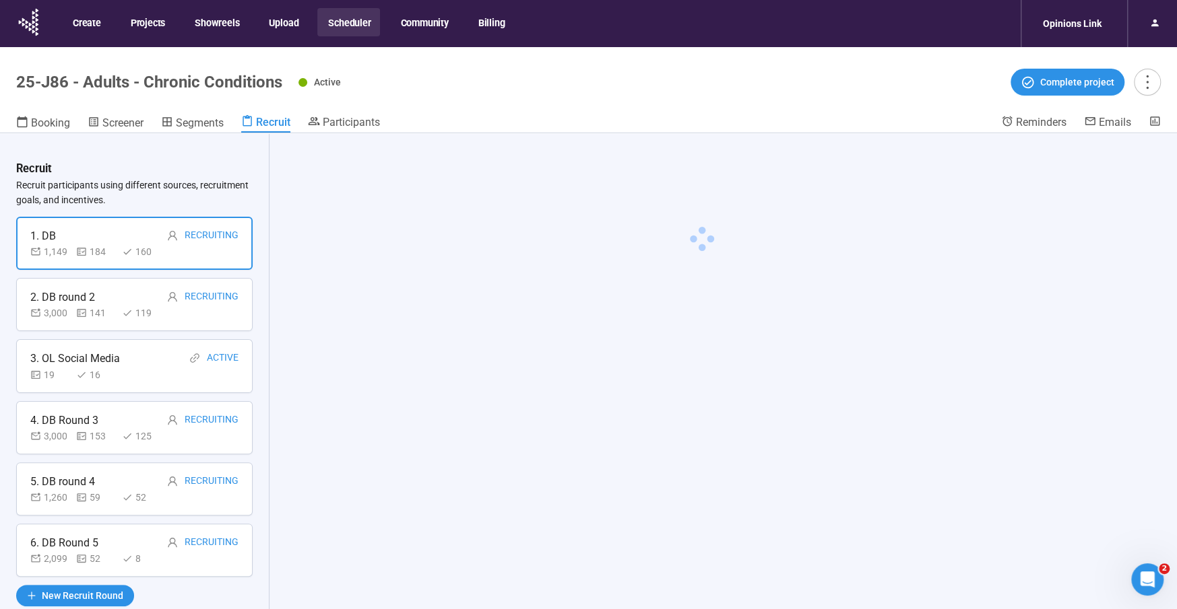
click at [354, 18] on button "Scheduler" at bounding box center [348, 22] width 63 height 28
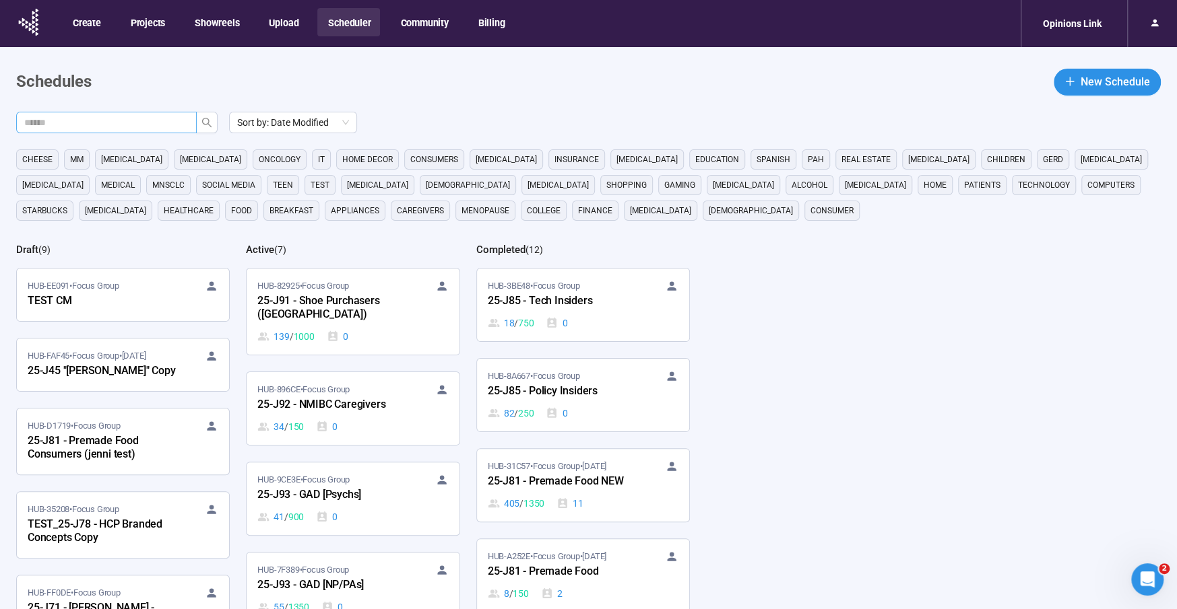
click at [152, 124] on input "text" at bounding box center [101, 122] width 154 height 15
click at [205, 125] on icon "search" at bounding box center [206, 122] width 11 height 11
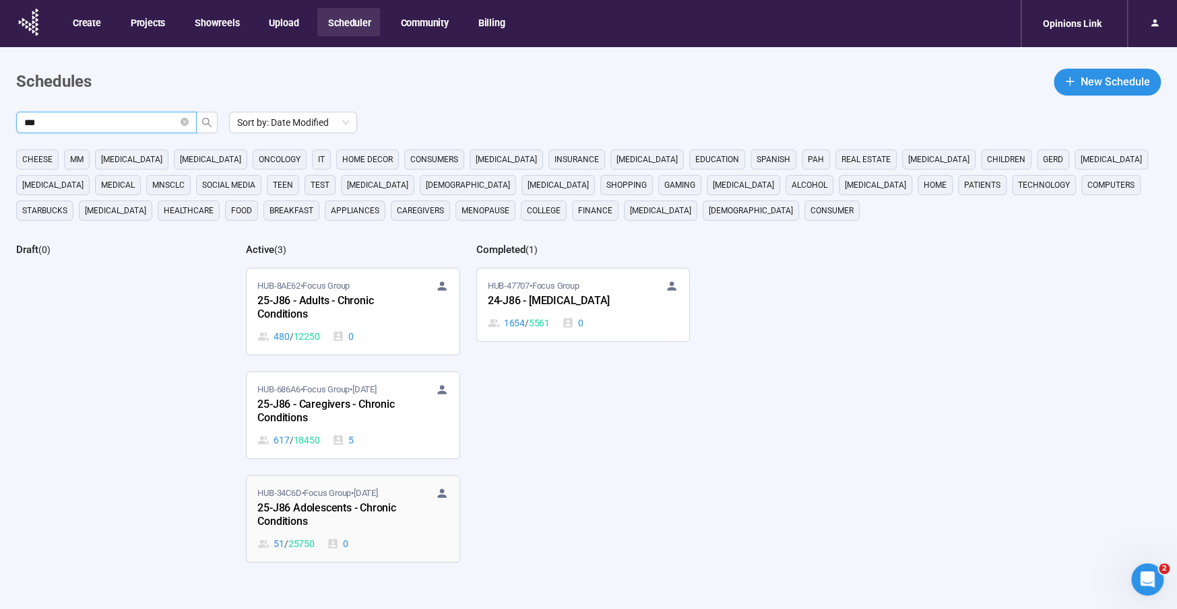
type input "***"
click at [301, 506] on div "25-J86 Adolescents - Chronic Conditions" at bounding box center [331, 515] width 148 height 31
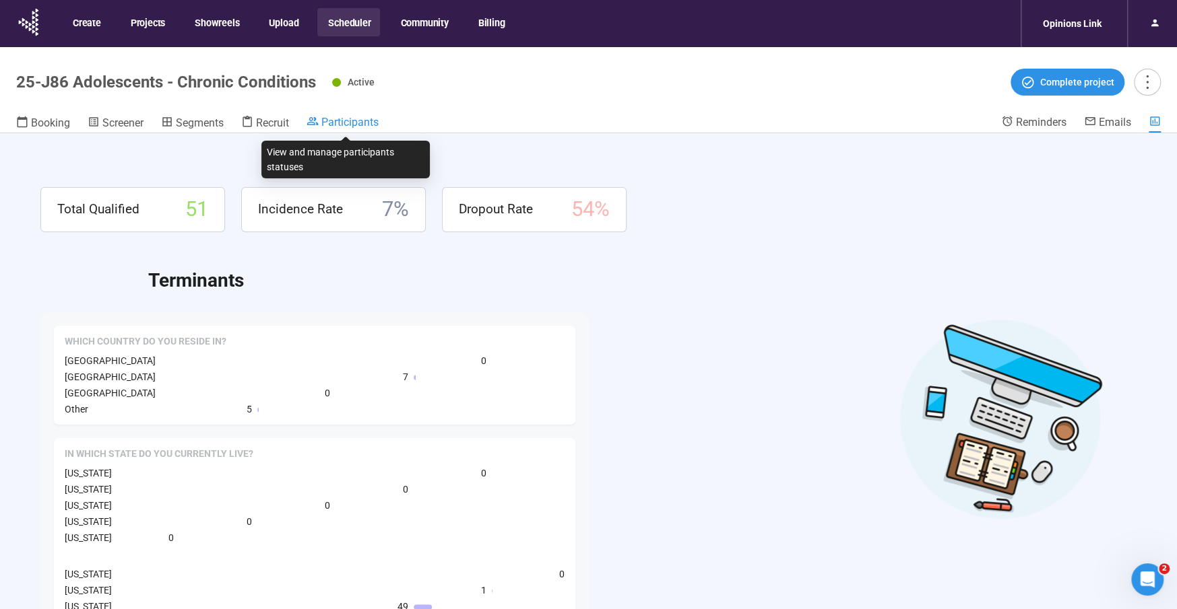
click at [358, 129] on link "Participants" at bounding box center [342, 123] width 72 height 16
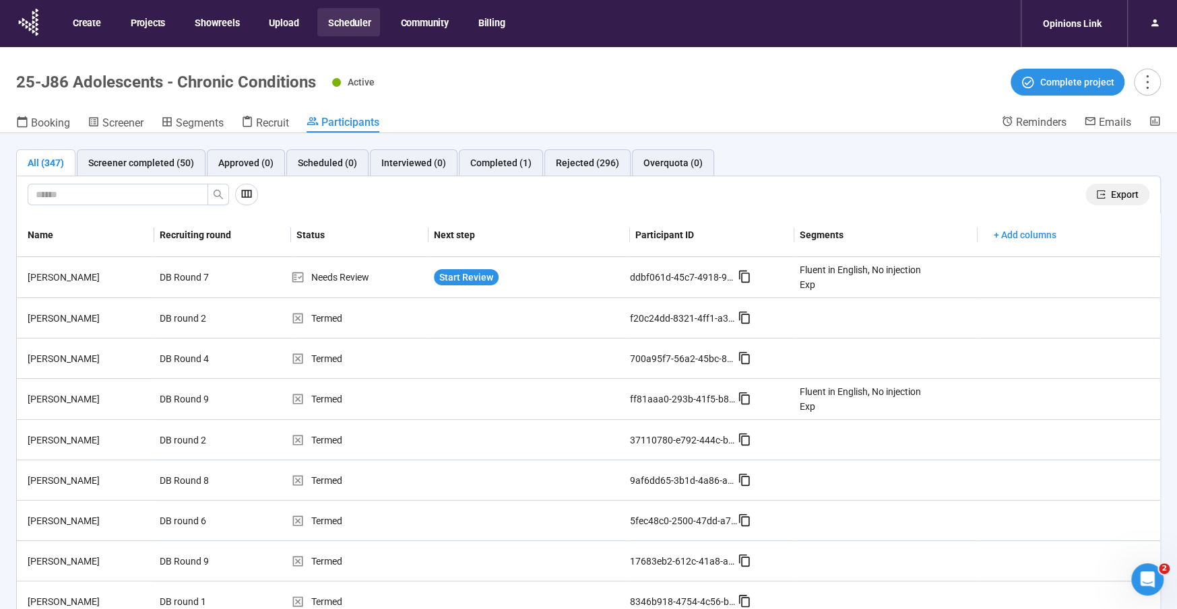
click at [1123, 187] on button "Export" at bounding box center [1117, 195] width 64 height 22
click at [345, 18] on button "Scheduler" at bounding box center [348, 22] width 63 height 28
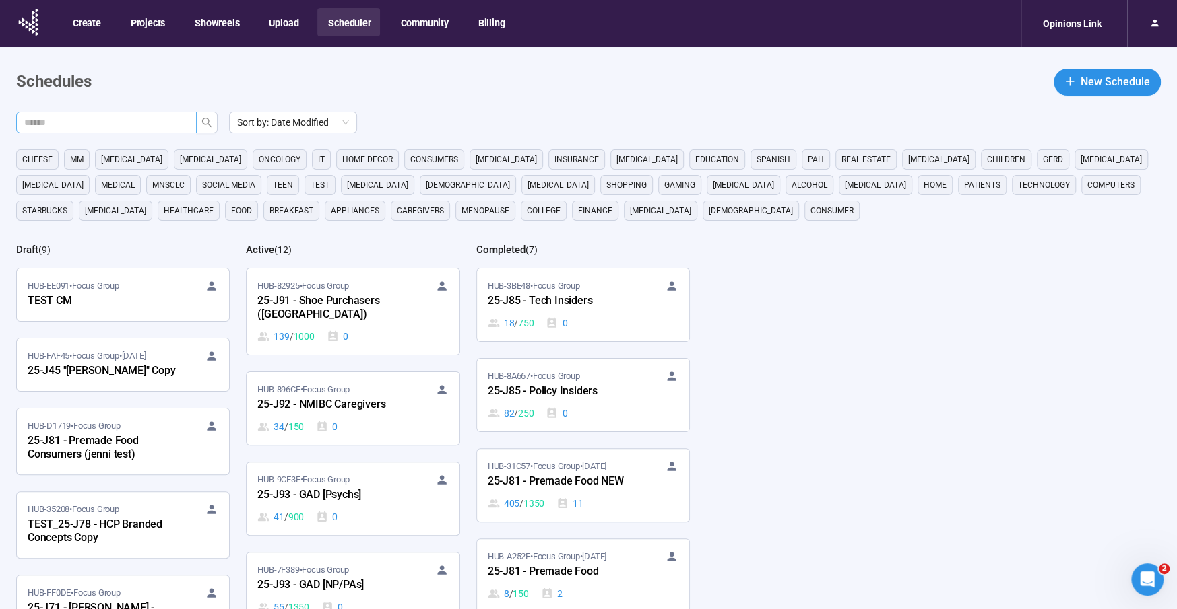
click at [176, 118] on input "text" at bounding box center [101, 122] width 154 height 15
click at [209, 124] on icon "search" at bounding box center [206, 122] width 11 height 11
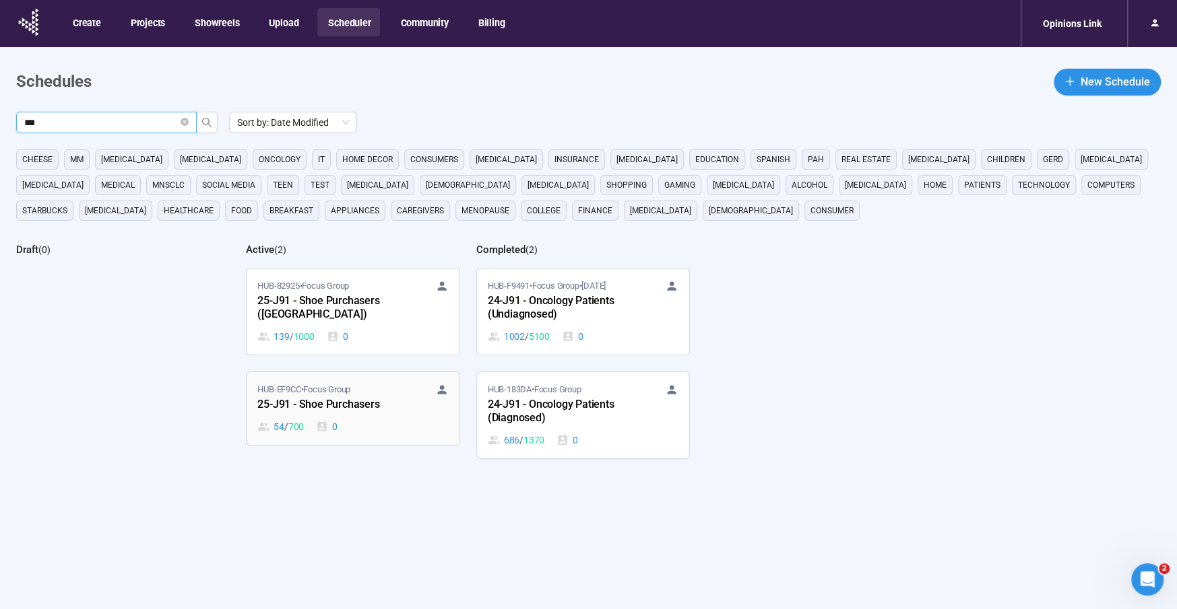
type input "***"
drag, startPoint x: 323, startPoint y: 401, endPoint x: 344, endPoint y: 385, distance: 26.9
click at [323, 401] on div "HUB-EF9CC • Focus Group 25-J91 - Shoe Purchasers 54 / 700 0" at bounding box center [352, 408] width 191 height 51
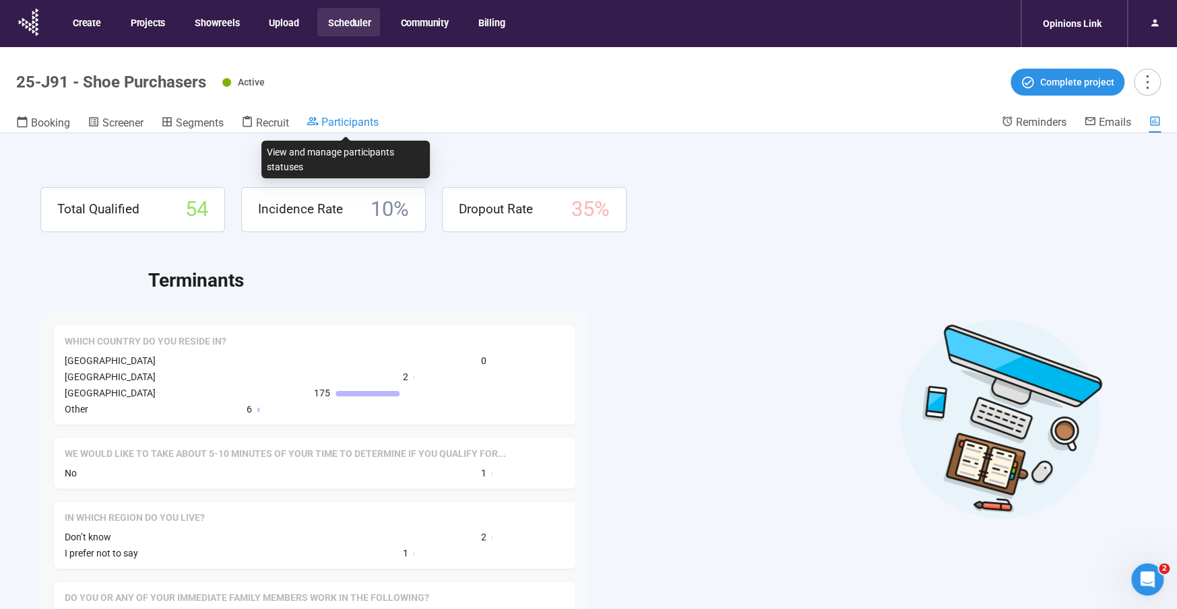
click at [335, 118] on span "Participants" at bounding box center [349, 122] width 57 height 13
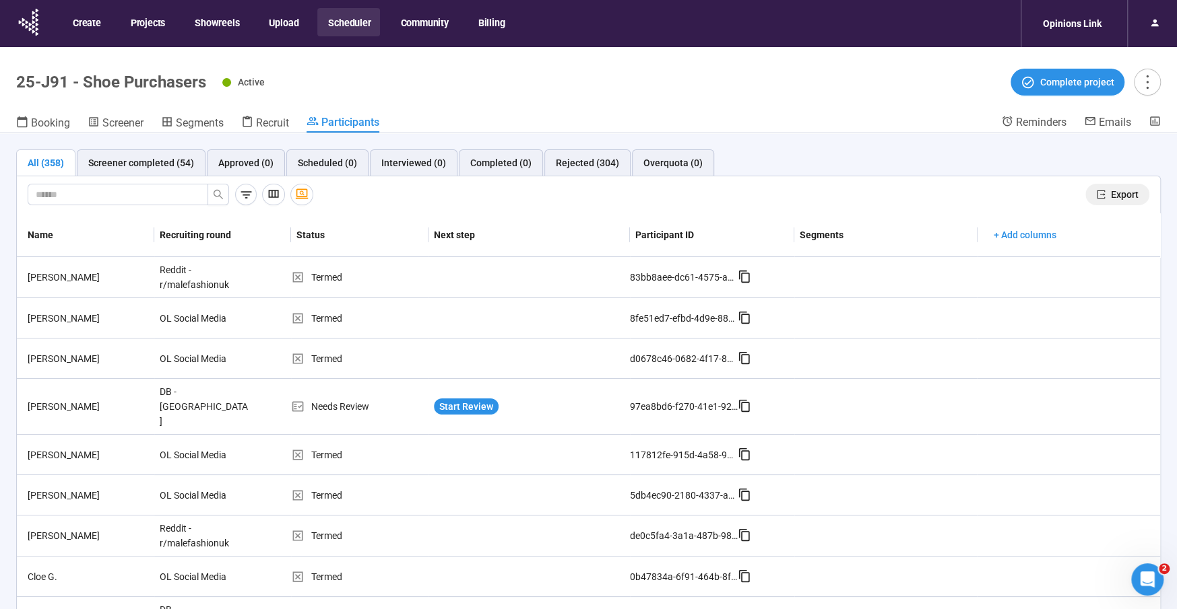
click at [1122, 192] on span "Export" at bounding box center [1125, 194] width 28 height 15
